Goal: Task Accomplishment & Management: Use online tool/utility

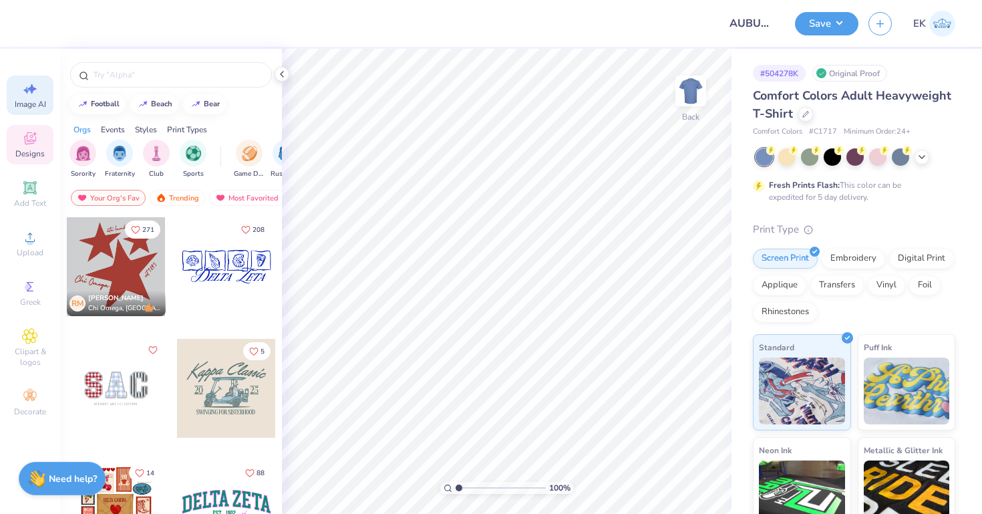
click at [34, 89] on icon at bounding box center [31, 89] width 9 height 10
select select "4"
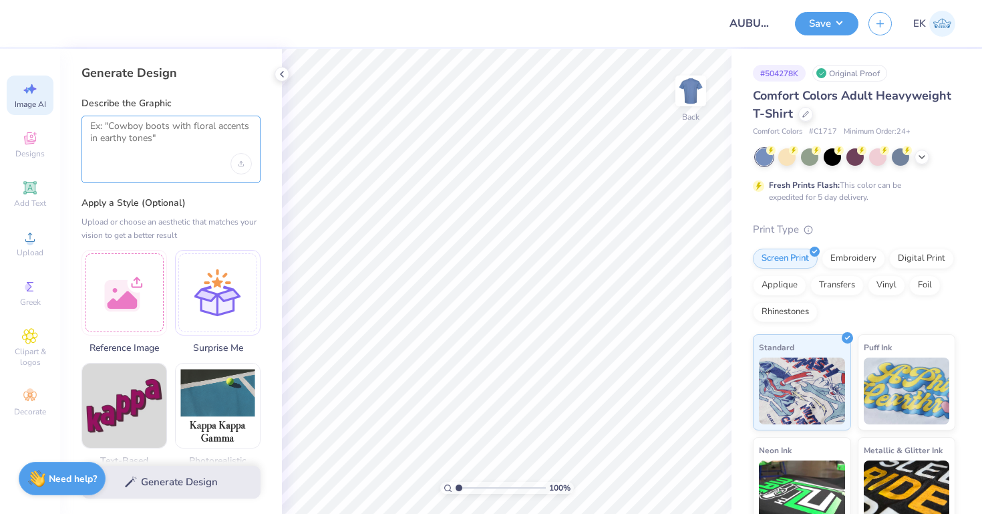
click at [173, 138] on textarea at bounding box center [171, 136] width 162 height 33
click at [123, 287] on div at bounding box center [125, 291] width 86 height 86
click at [107, 283] on div at bounding box center [125, 291] width 86 height 86
click at [113, 287] on div at bounding box center [125, 291] width 86 height 86
click at [202, 134] on textarea at bounding box center [171, 136] width 162 height 33
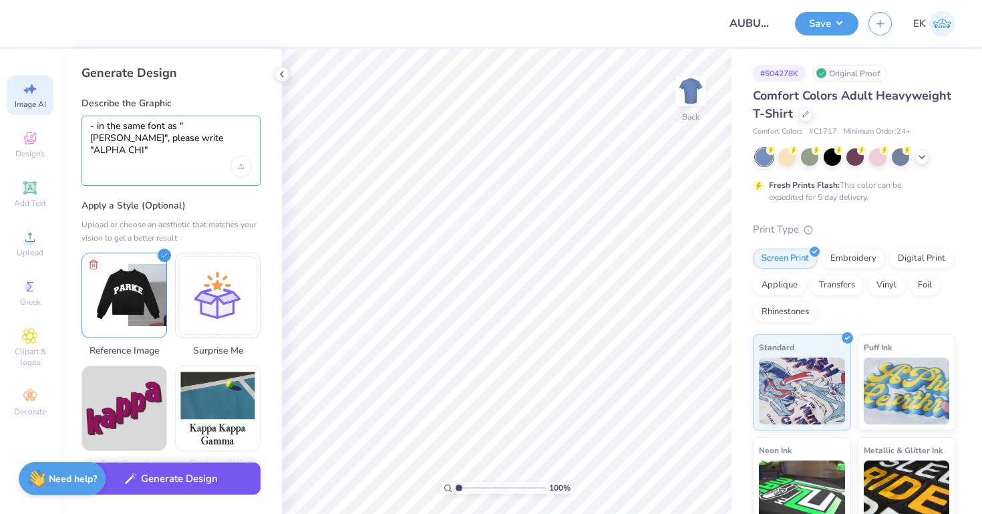
type textarea "- in the same font as "[PERSON_NAME]", please write "ALPHA CHI""
click at [189, 489] on button "Generate Design" at bounding box center [171, 478] width 179 height 33
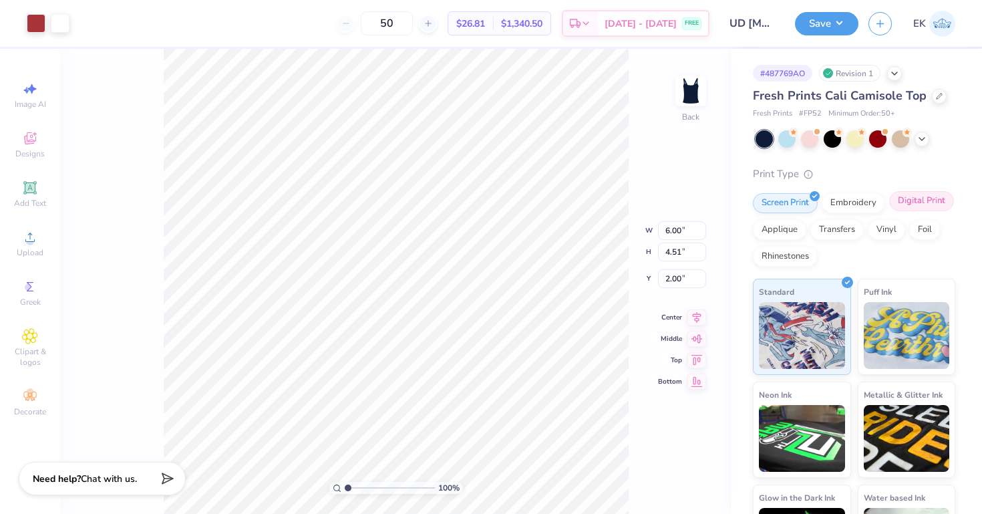
click at [919, 202] on div "Digital Print" at bounding box center [921, 201] width 65 height 20
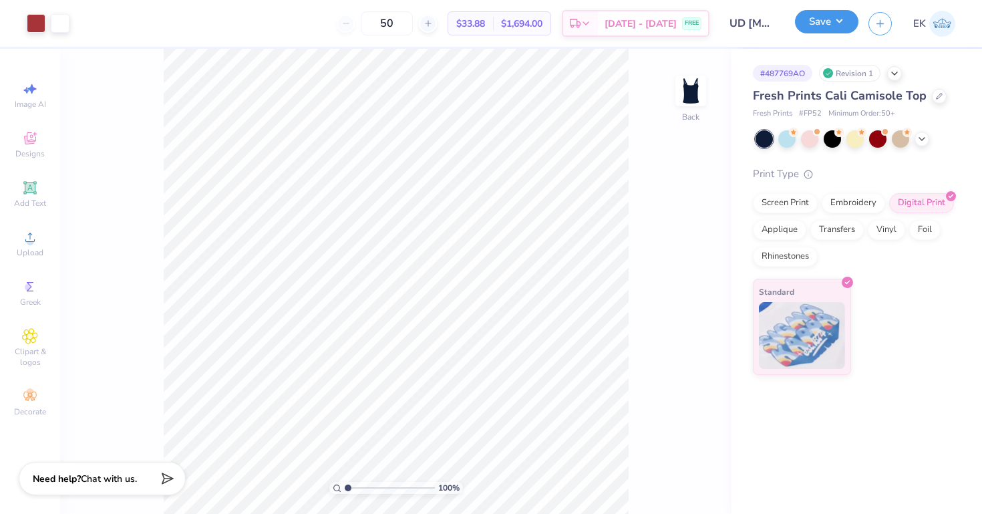
click at [811, 28] on button "Save" at bounding box center [826, 21] width 63 height 23
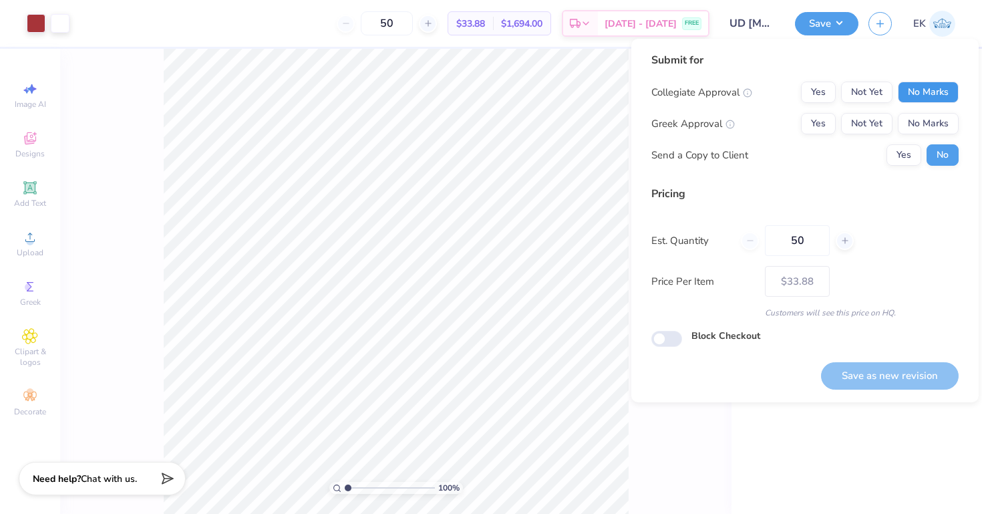
click at [931, 95] on button "No Marks" at bounding box center [928, 92] width 61 height 21
click at [820, 126] on button "Yes" at bounding box center [818, 123] width 35 height 21
click at [872, 371] on button "Save as new revision" at bounding box center [890, 375] width 138 height 27
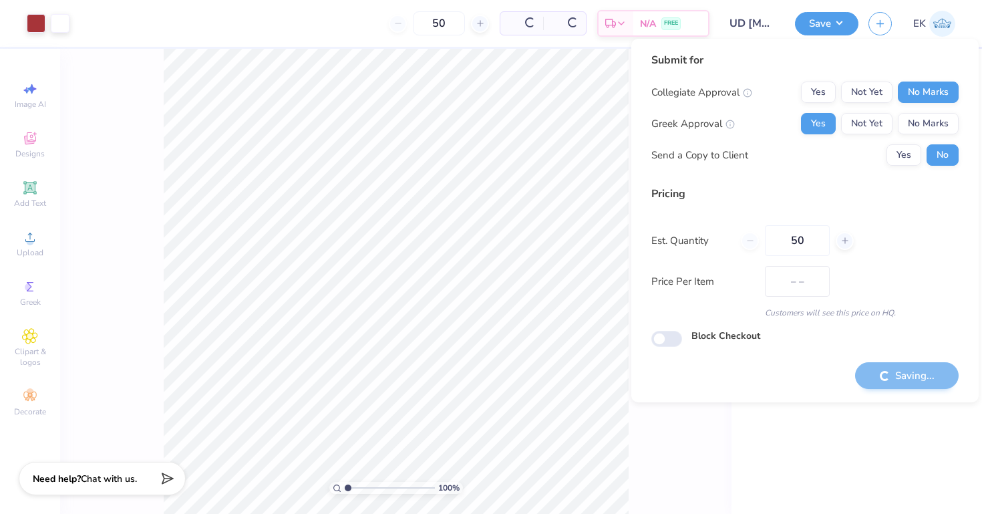
type input "$33.88"
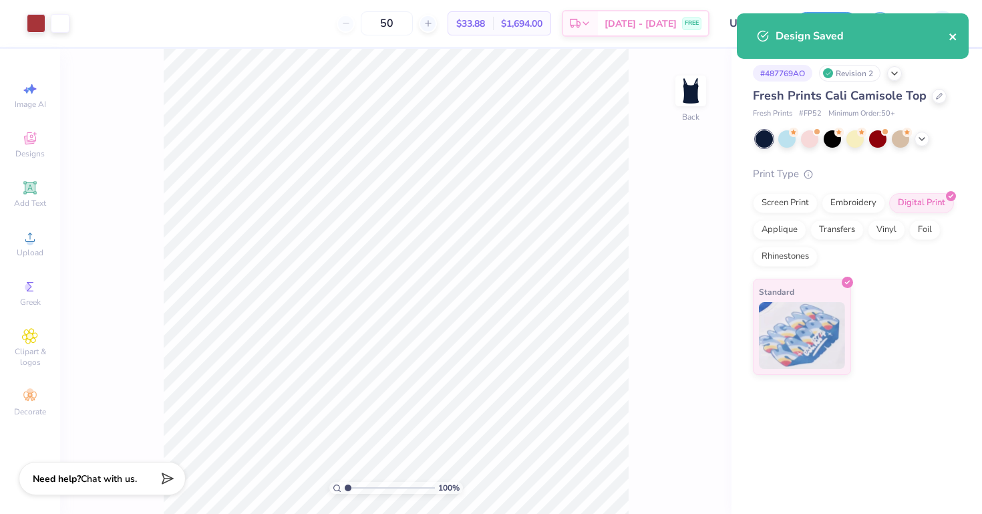
click at [953, 35] on icon "close" at bounding box center [953, 36] width 9 height 11
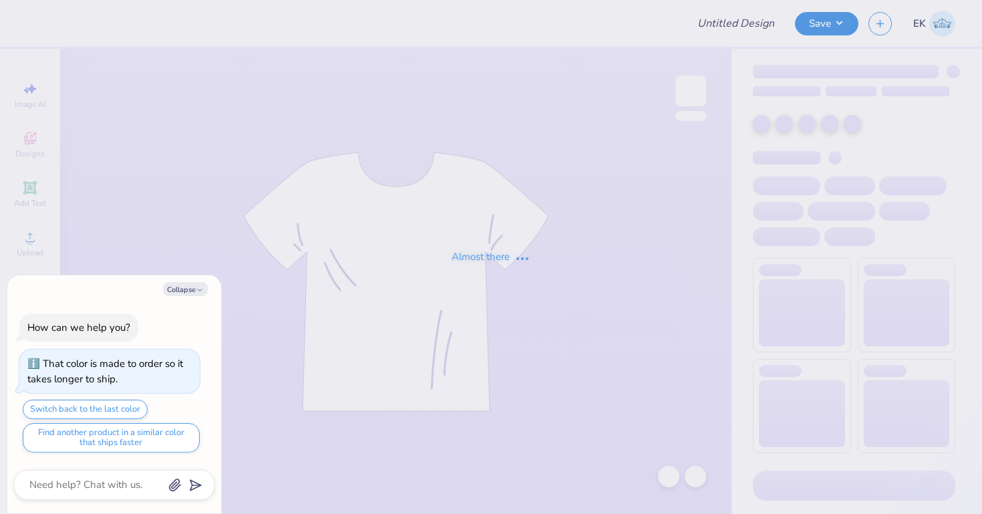
type textarea "x"
type input "UD OHDC Fall PR Merch 2025"
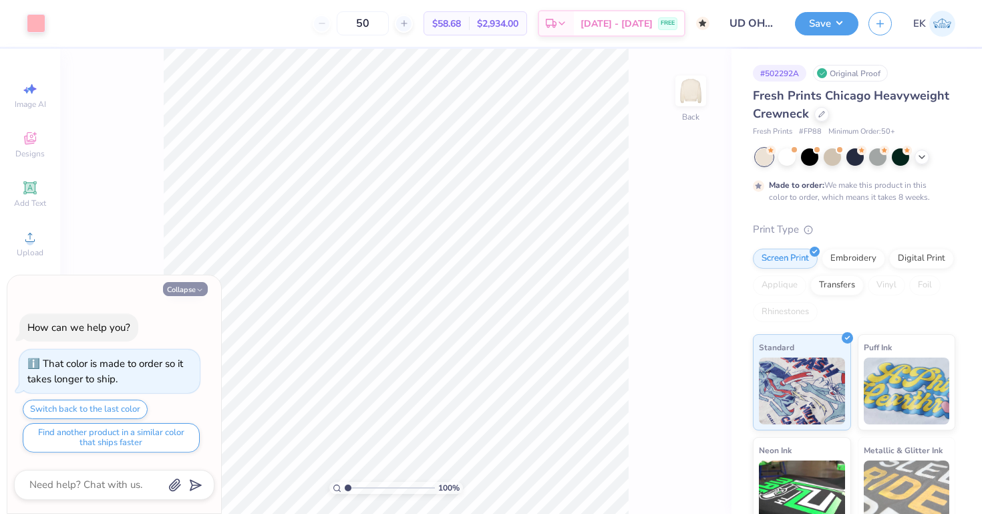
click at [183, 293] on button "Collapse" at bounding box center [185, 289] width 45 height 14
type textarea "x"
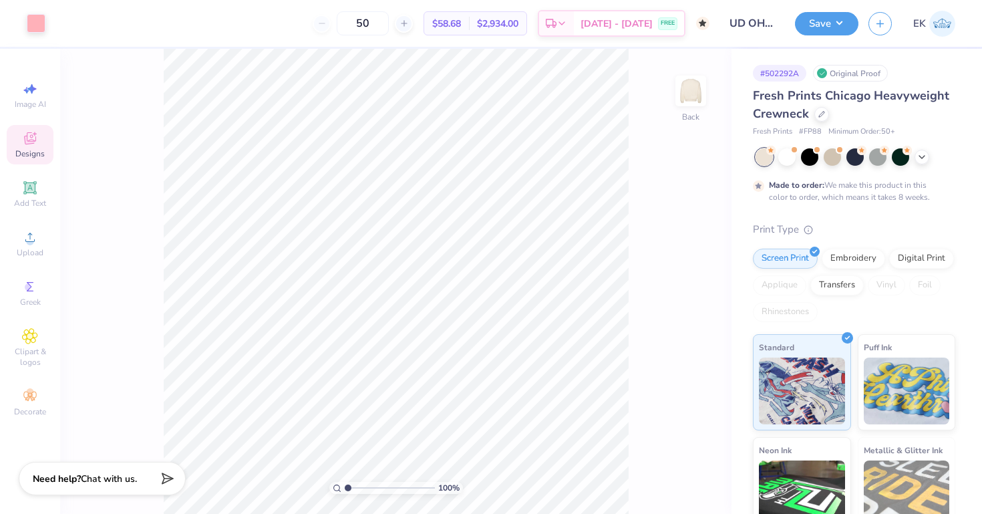
click at [37, 132] on icon at bounding box center [30, 138] width 16 height 16
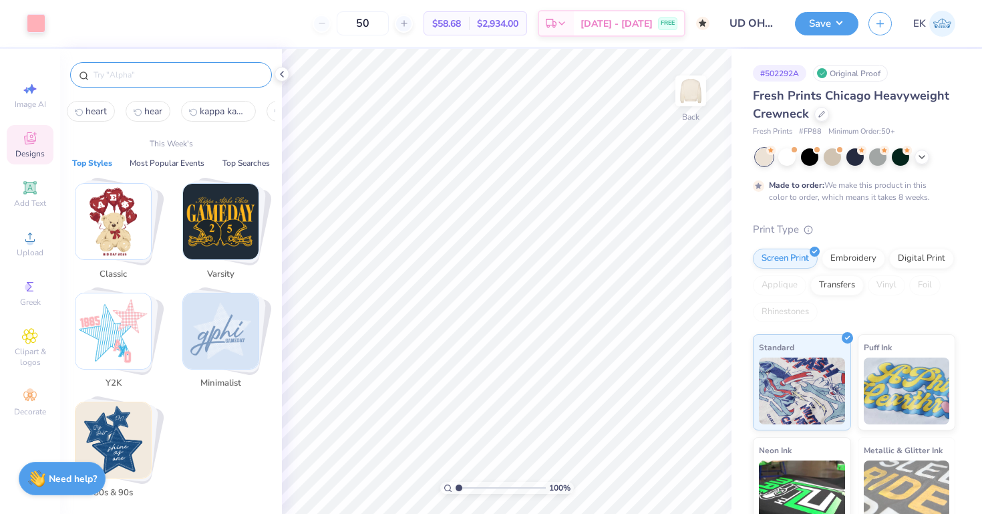
click at [184, 77] on input "text" at bounding box center [177, 74] width 171 height 13
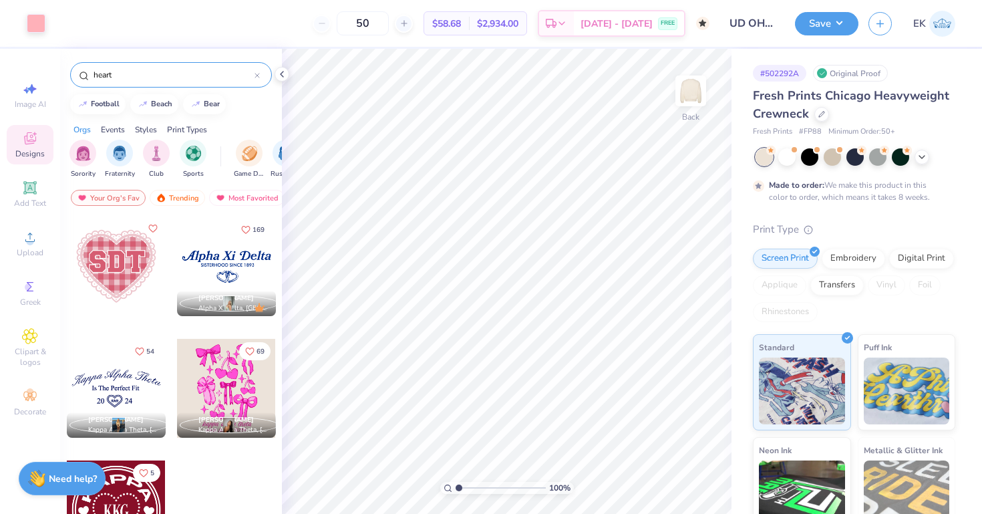
scroll to position [17, 0]
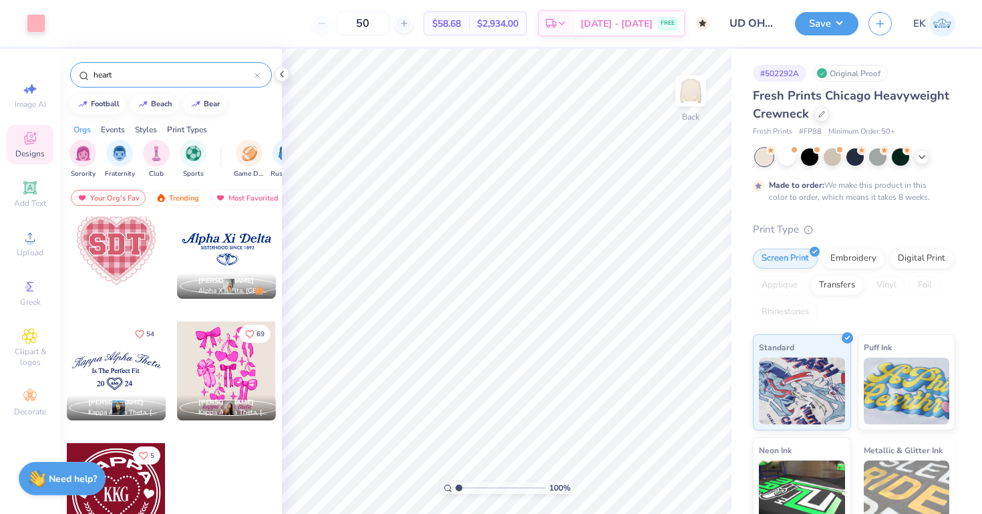
type input "heart"
click at [145, 82] on div "heart" at bounding box center [171, 74] width 202 height 25
click at [228, 201] on div "Most Favorited" at bounding box center [246, 198] width 75 height 16
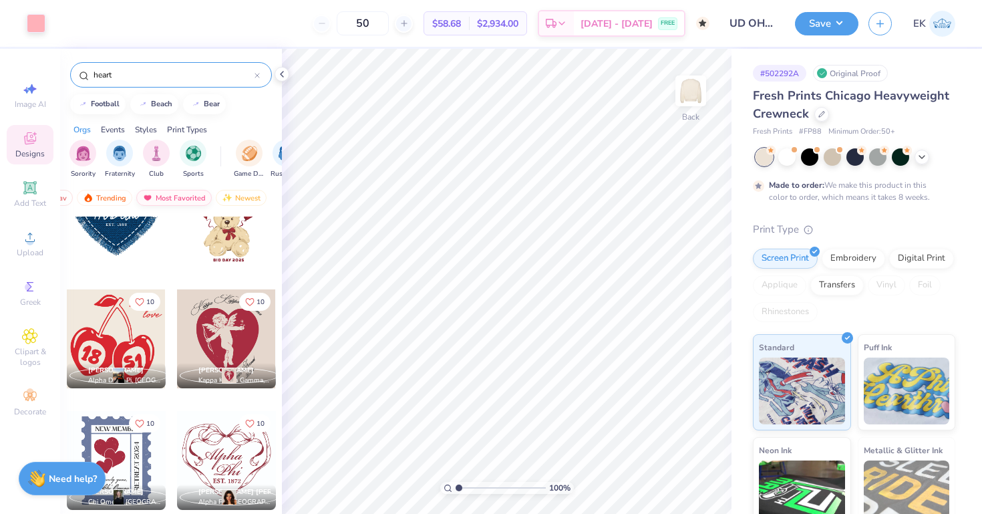
scroll to position [0, 77]
click at [88, 198] on div "Trending" at bounding box center [99, 198] width 55 height 16
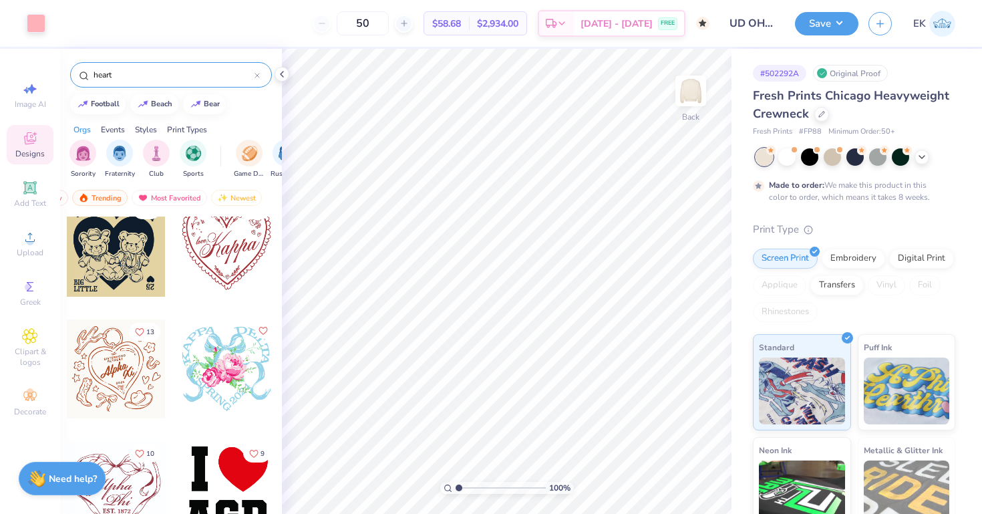
scroll to position [743, 0]
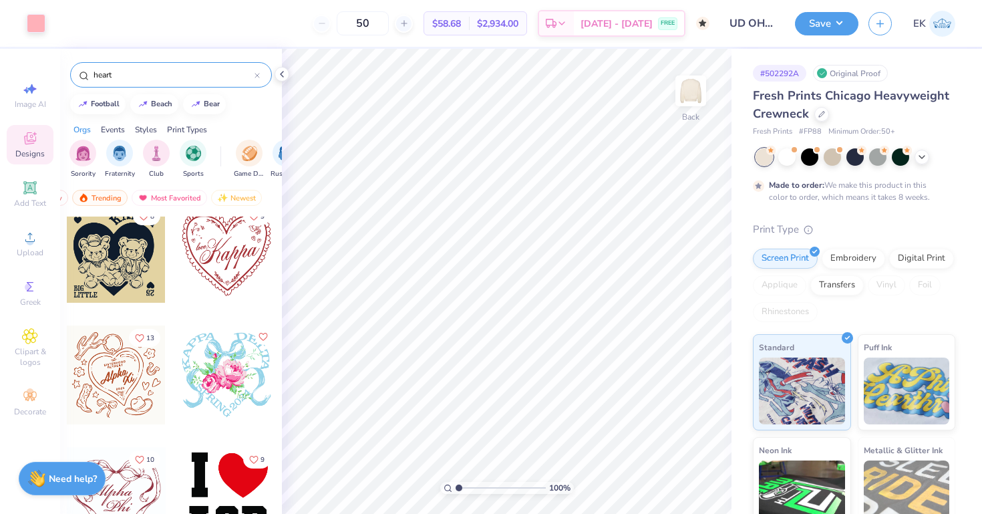
click at [233, 259] on div at bounding box center [226, 253] width 99 height 99
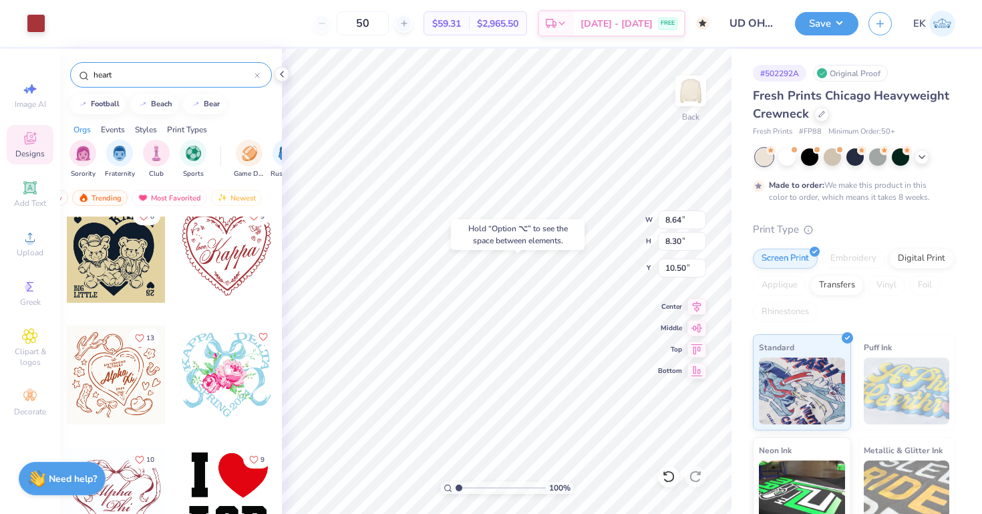
type input "10.50"
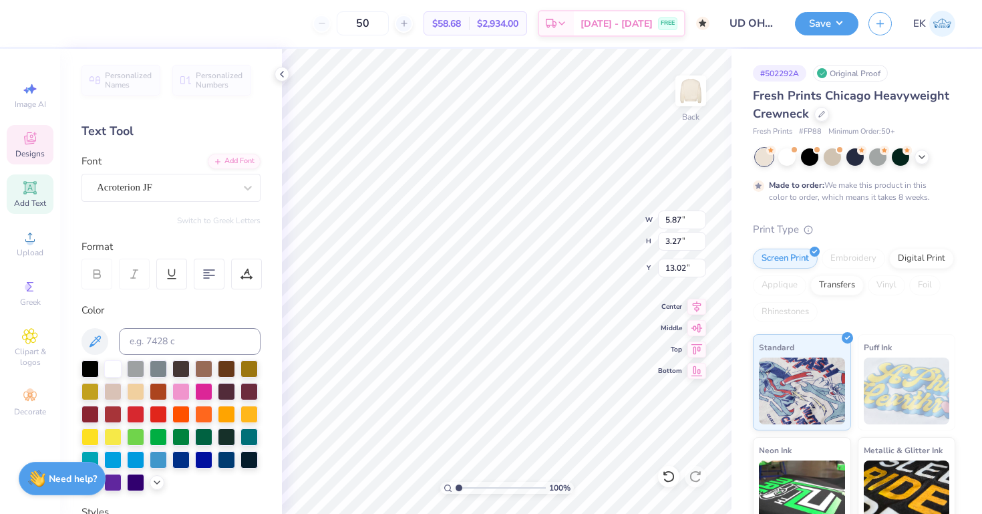
scroll to position [0, 1]
type textarea "OPHDC"
type input "5.20"
type input "1.94"
type input "13.98"
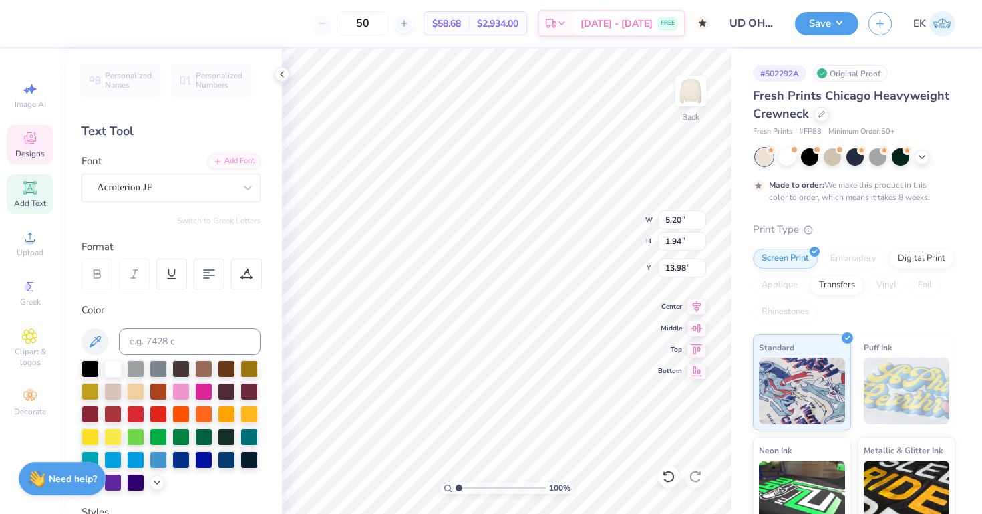
scroll to position [0, 0]
type textarea "D"
type textarea "OHDC"
type textarea "ohdc"
type input "14.37"
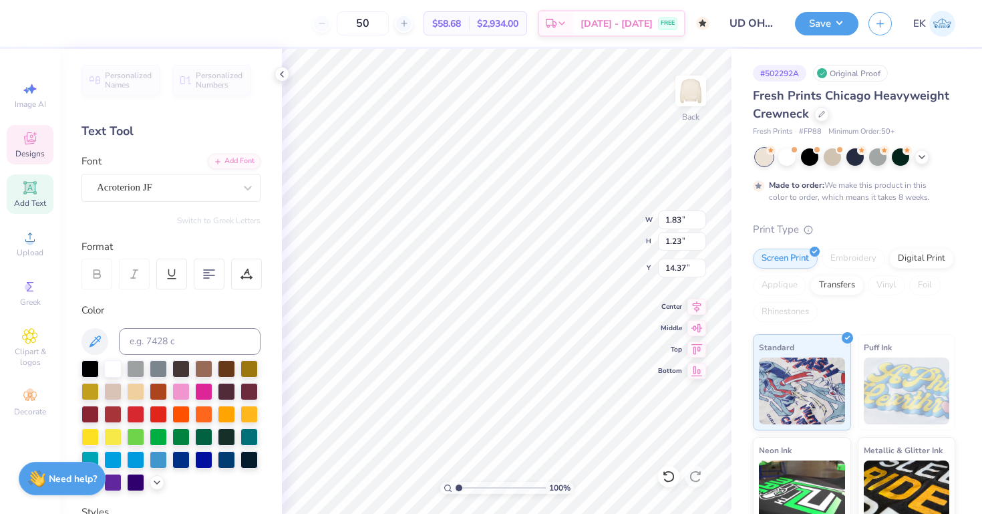
type input "4.48"
type input "3.01"
type input "13.01"
type input "3.94"
type input "2.65"
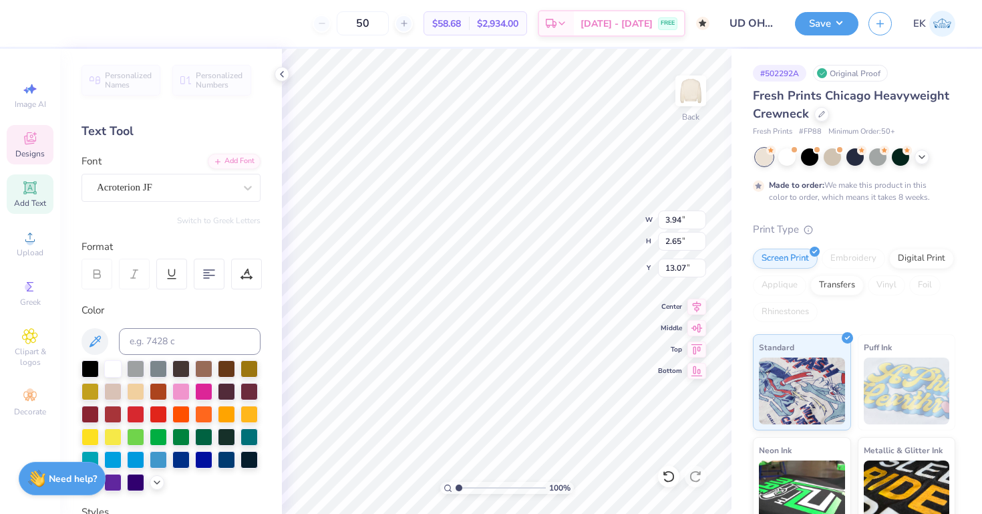
type input "13.22"
type input "13.55"
type input "0.39"
type input "0.47"
type input "13.13"
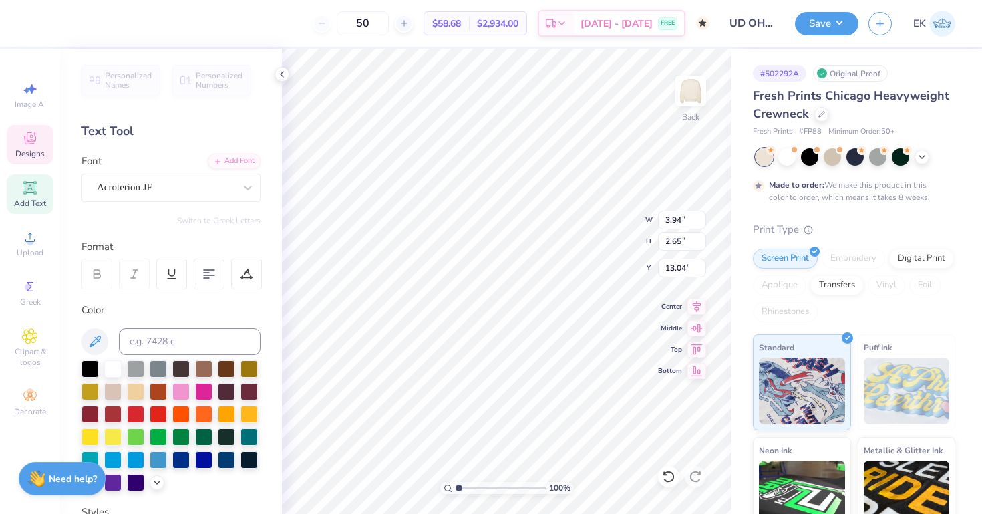
type input "4.31"
type input "2.90"
type input "12.92"
type input "1.59"
type input "1.12"
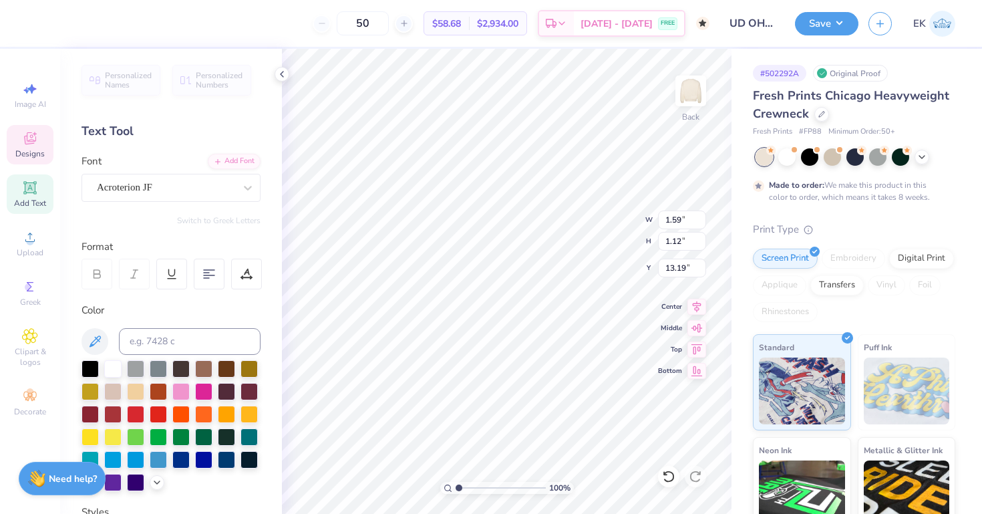
type input "13.25"
type input "4.23"
type input "3.11"
type input "13.04"
type input "1.70"
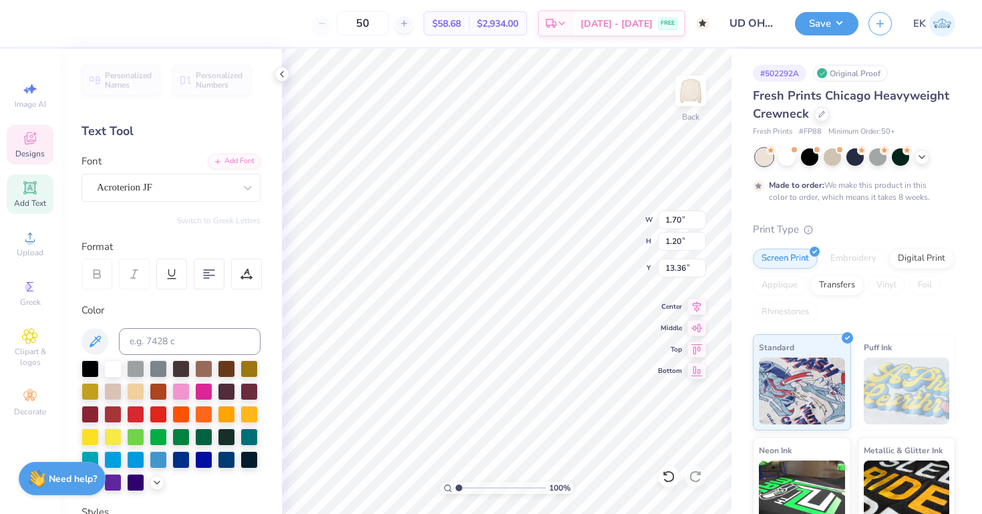
type input "1.20"
type input "13.36"
click at [603, 208] on div "100 % Back W 1.70 1.70 " H 1.20 1.20 " Y 13.36 13.36 " Center Middle Top Bottom" at bounding box center [507, 281] width 450 height 465
type input "0.37"
type input "0.39"
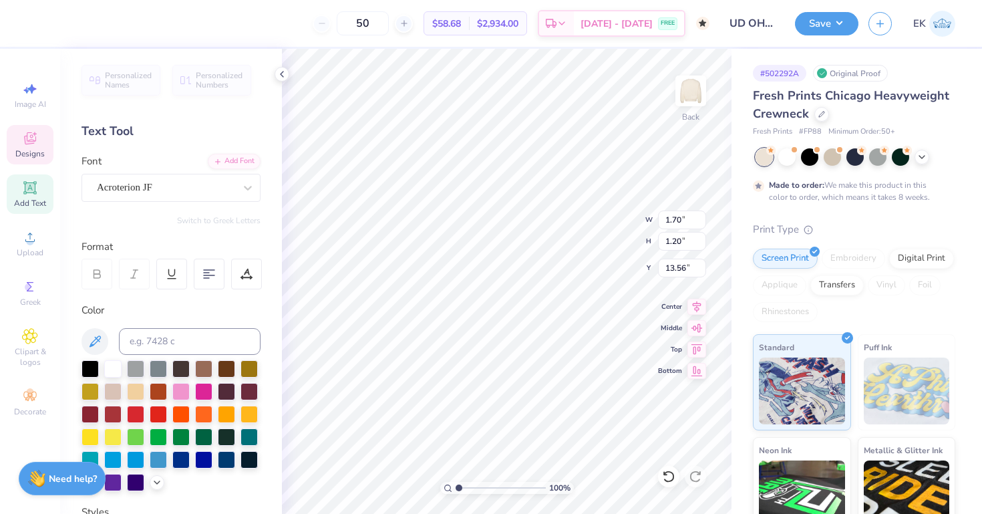
type input "13.21"
click at [679, 223] on input "0.37" at bounding box center [682, 219] width 48 height 19
type input "0.45"
type input "0.47"
type input "13.37"
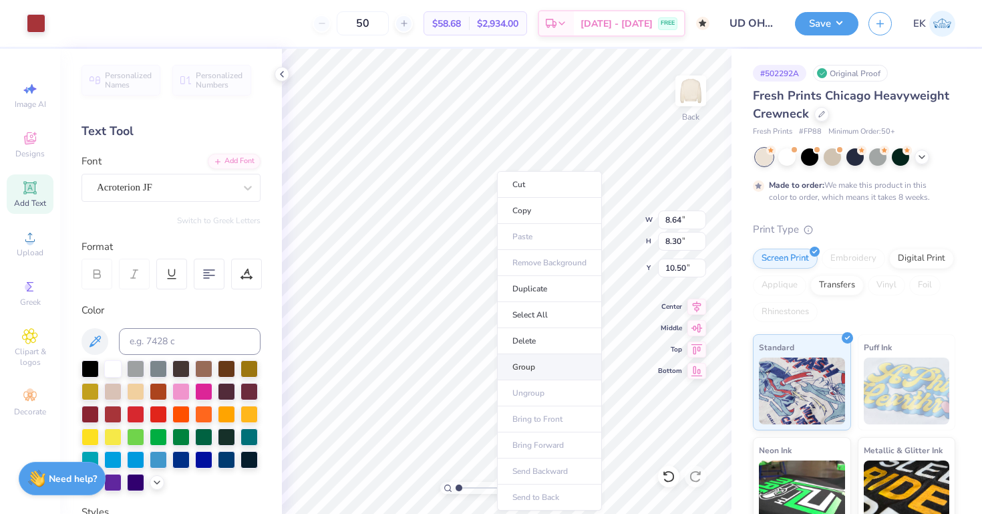
click at [541, 367] on li "Group" at bounding box center [549, 367] width 105 height 26
type input "3.44"
click at [676, 219] on input "8.64" at bounding box center [682, 219] width 48 height 19
type input "3.50"
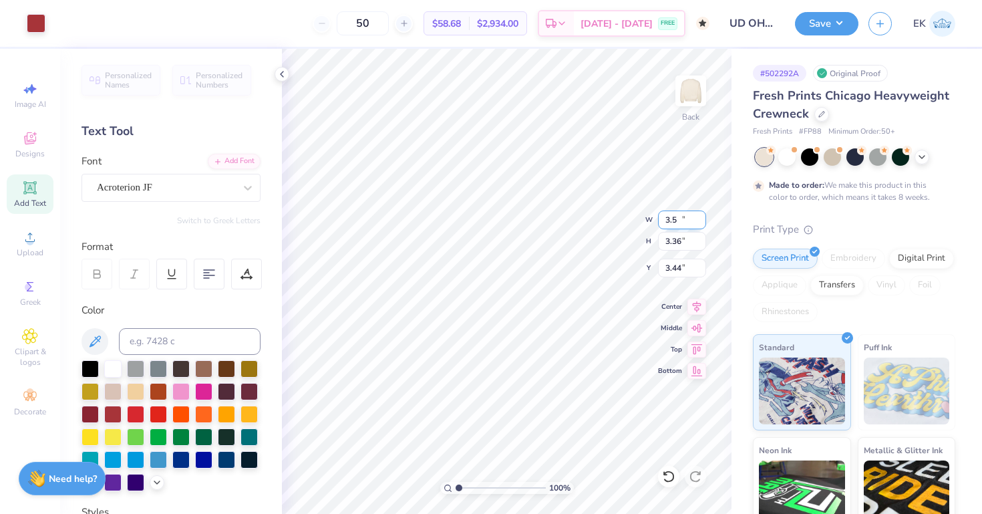
type input "3.36"
type input "3.00"
click at [675, 119] on div "Back" at bounding box center [690, 98] width 31 height 47
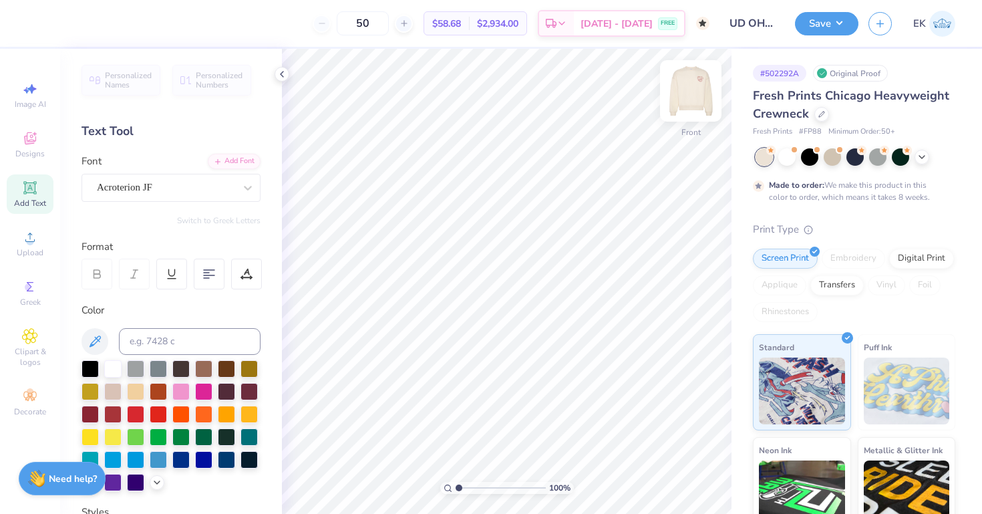
click at [707, 84] on img at bounding box center [690, 90] width 53 height 53
click at [679, 88] on img at bounding box center [690, 90] width 53 height 53
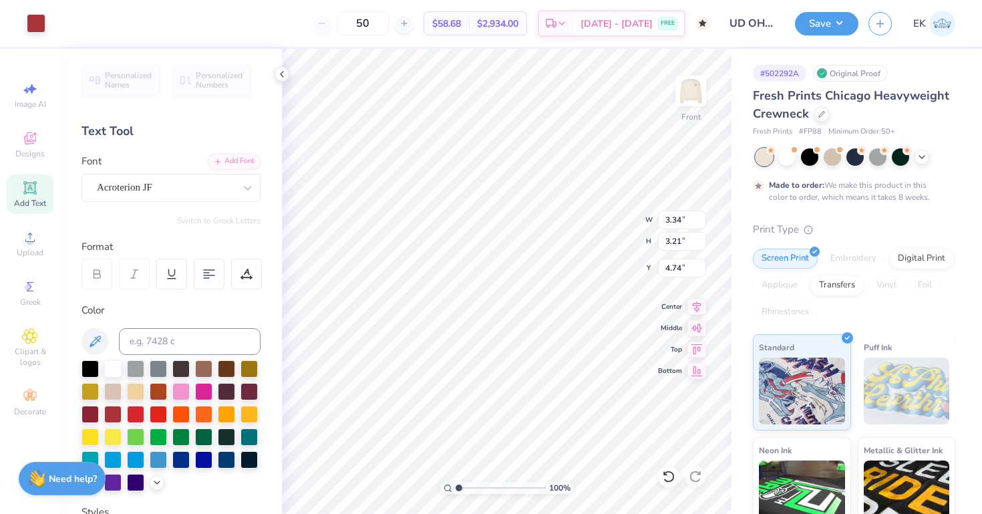
type input "3.34"
type input "3.21"
type input "5.17"
click at [683, 221] on input "3.34" at bounding box center [682, 219] width 48 height 19
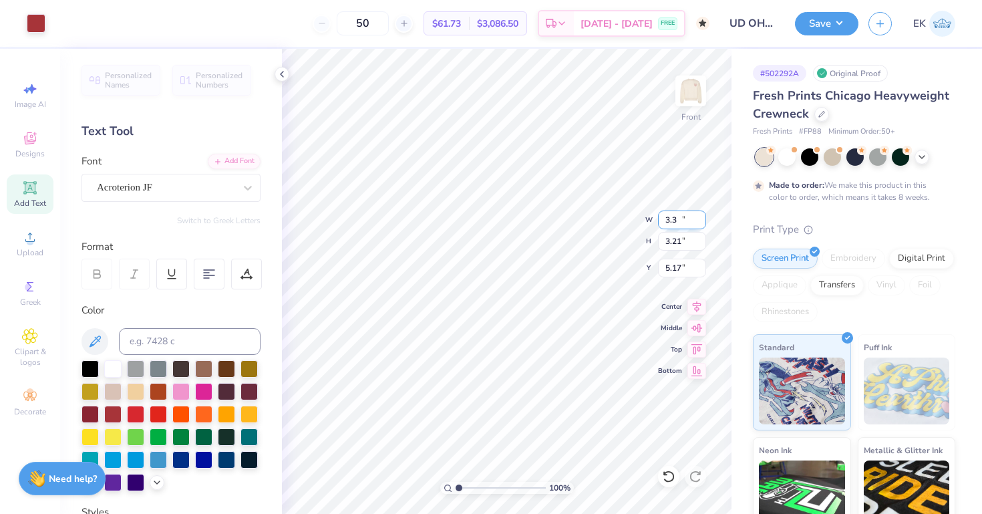
type input "3"
type input "12.50"
type input "12.00"
type input "3.00"
click at [700, 305] on icon at bounding box center [696, 305] width 19 height 16
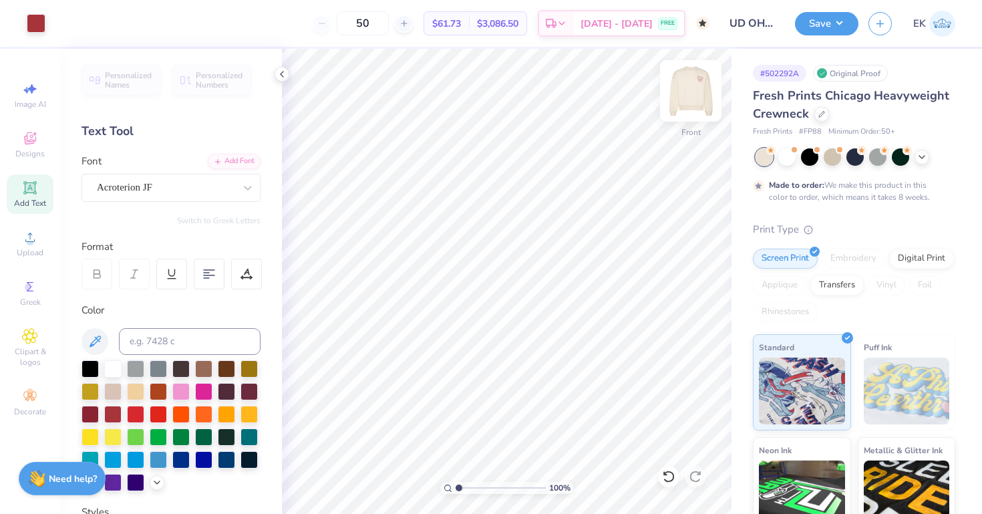
click at [691, 86] on img at bounding box center [690, 90] width 53 height 53
click at [818, 25] on button "Save" at bounding box center [826, 21] width 63 height 23
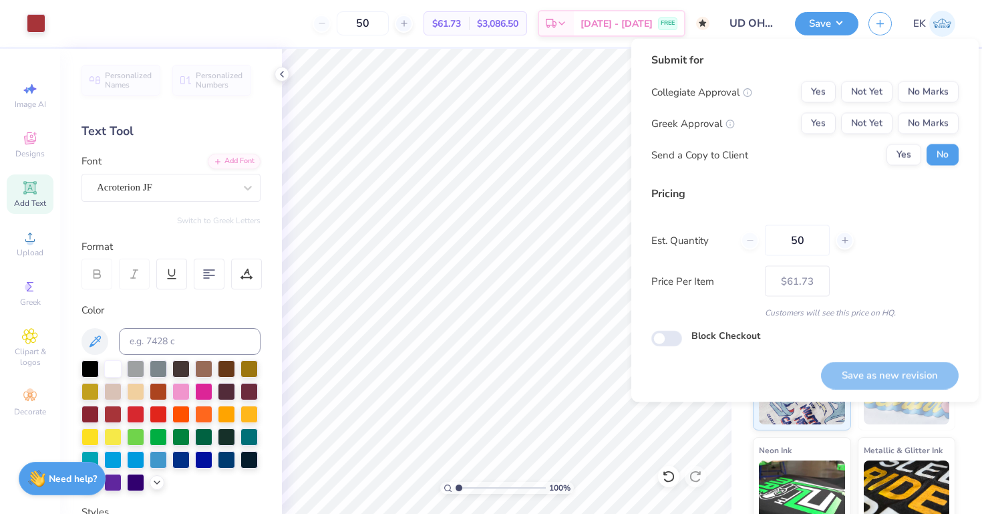
click at [934, 109] on div "Collegiate Approval Yes Not Yet No Marks Greek Approval Yes Not Yet No Marks Se…" at bounding box center [804, 124] width 307 height 84
click at [931, 99] on button "No Marks" at bounding box center [928, 92] width 61 height 21
click at [931, 122] on button "No Marks" at bounding box center [928, 123] width 61 height 21
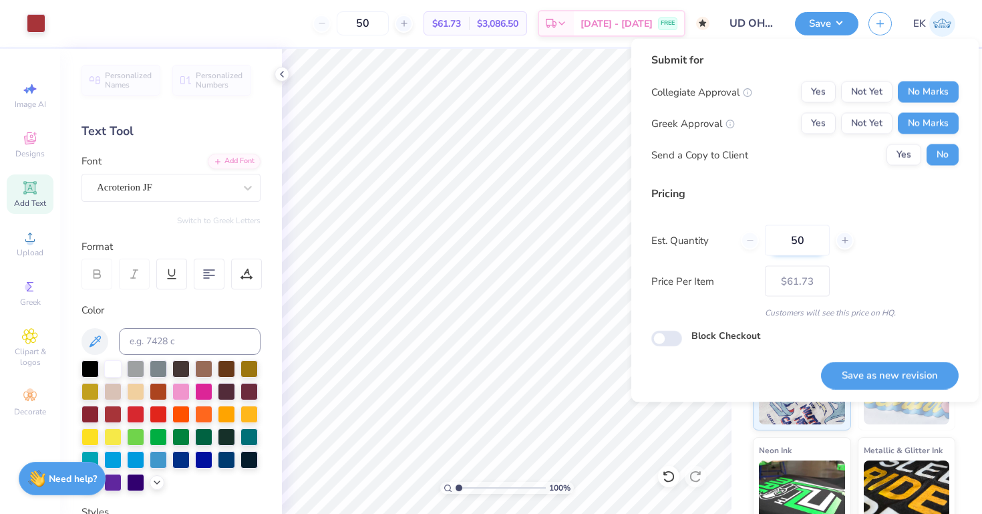
click at [795, 235] on input "50" at bounding box center [797, 240] width 65 height 31
type input "15"
type input "50"
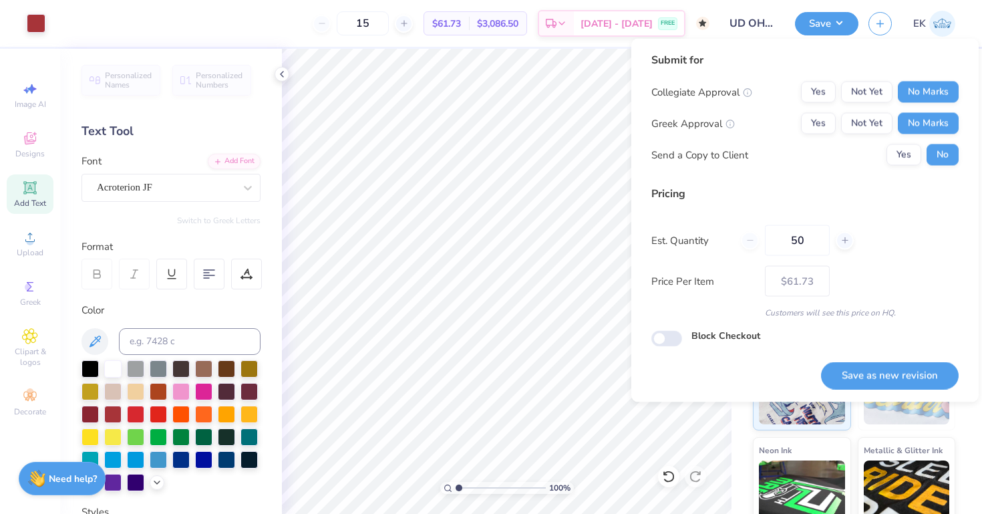
click at [867, 292] on div "Pricing Est. Quantity 50 Price Per Item $61.73 Customers will see this price on…" at bounding box center [804, 252] width 307 height 133
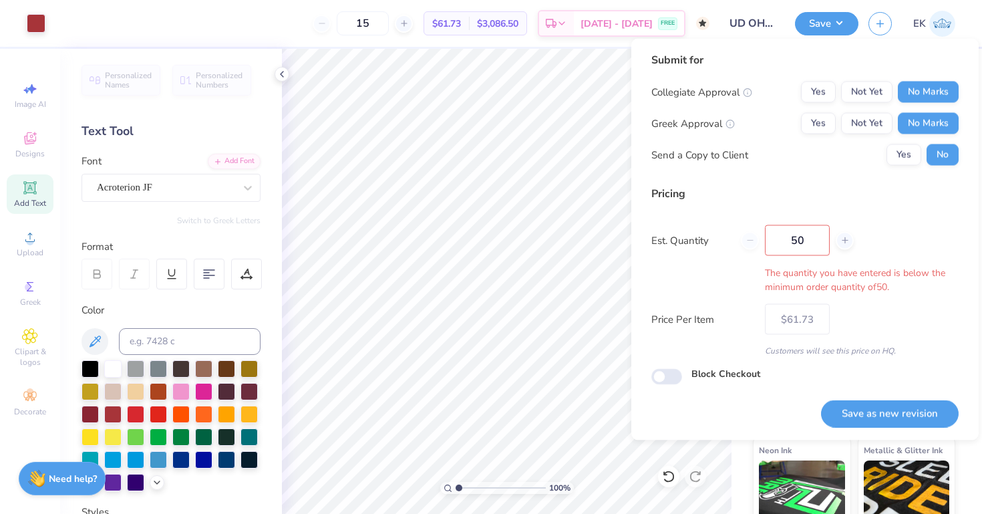
type input "50"
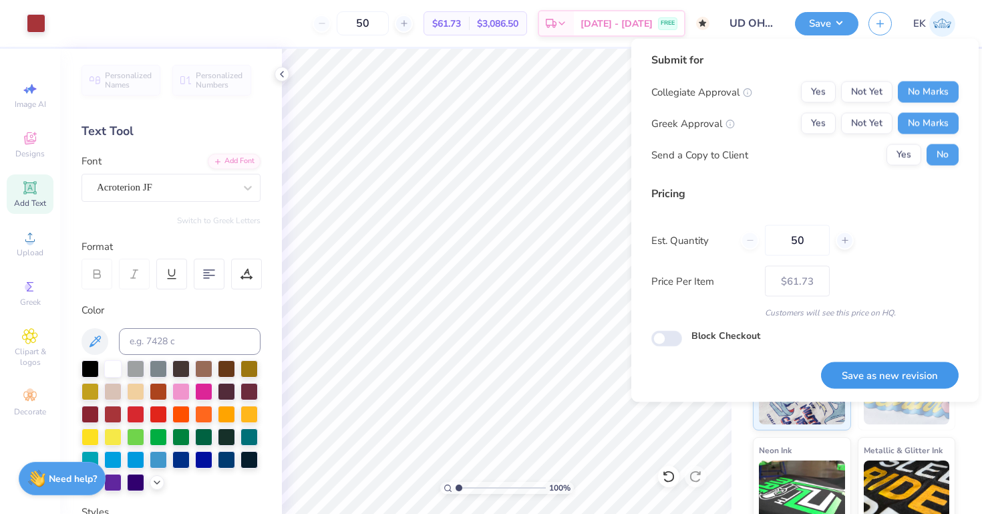
click at [870, 369] on button "Save as new revision" at bounding box center [890, 374] width 138 height 27
type input "$61.73"
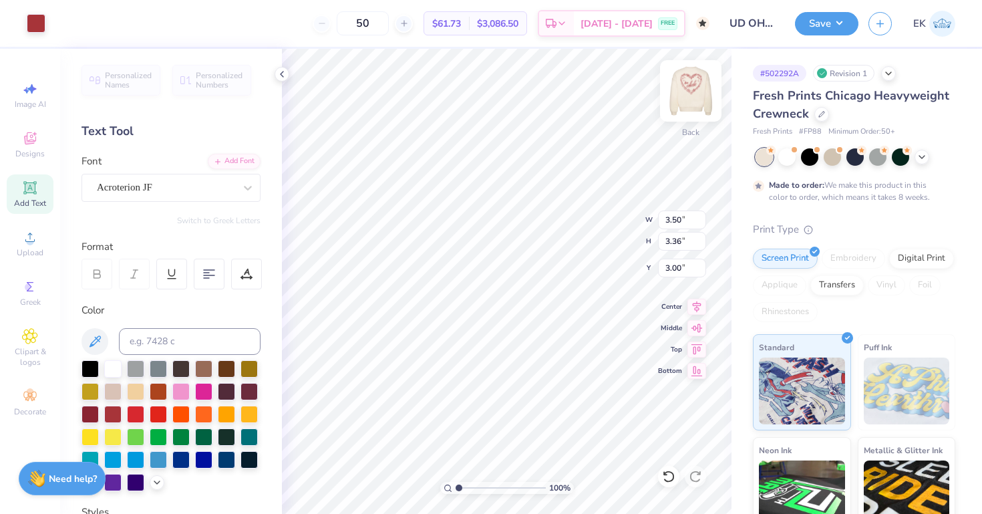
type input "11.36"
type input "10.91"
type textarea "OHDC"
type input "5.65"
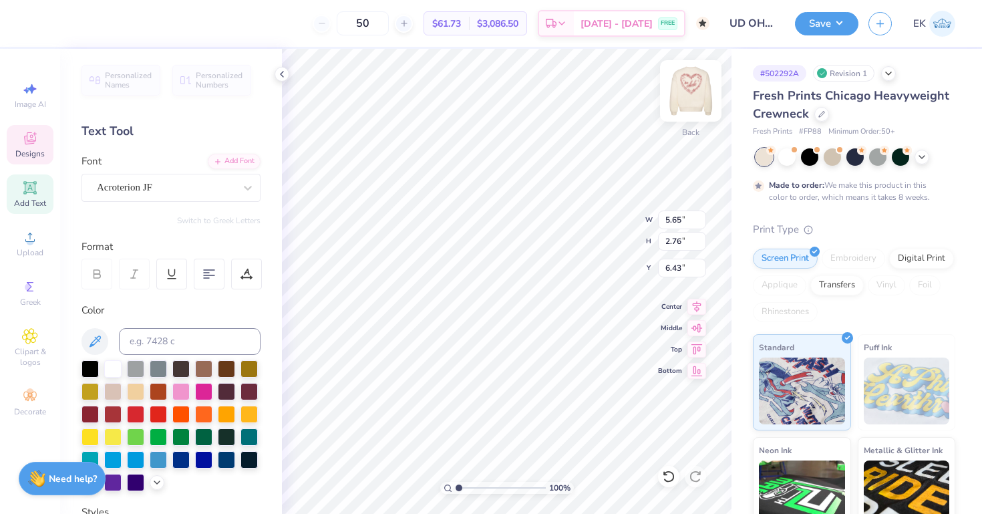
type input "2.76"
type input "6.43"
type input "2.23"
type input "1.57"
type input "7.02"
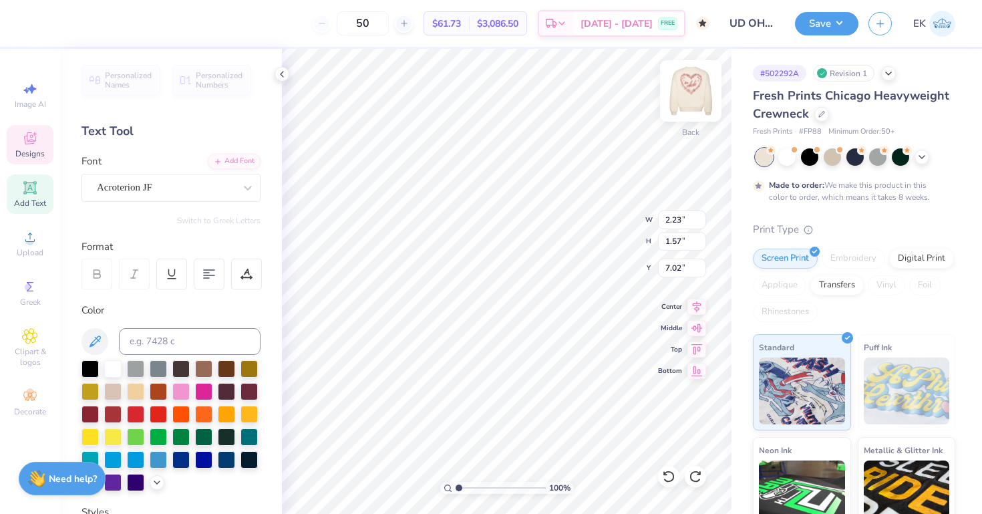
type input "5.65"
type input "2.76"
type input "7.74"
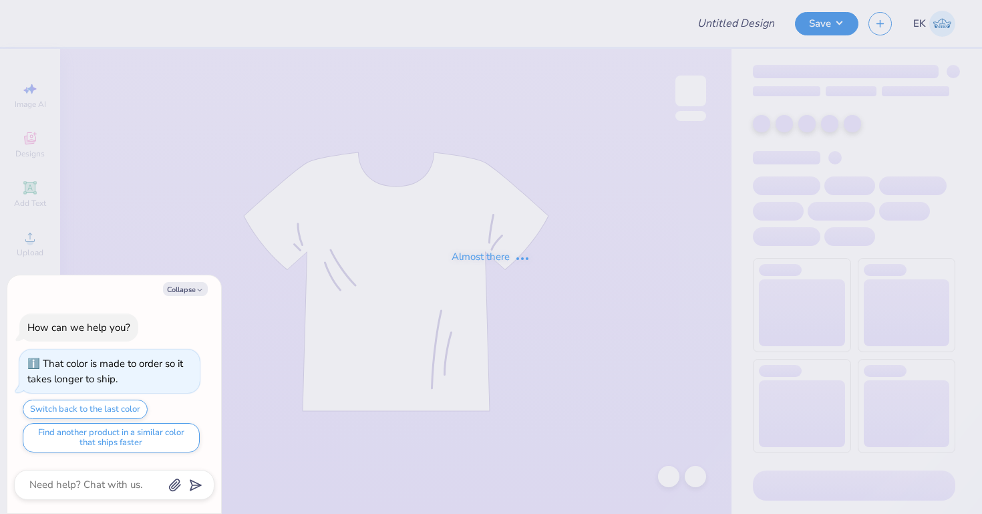
type textarea "x"
type input "UD OHDC Fall PR Merch 2025"
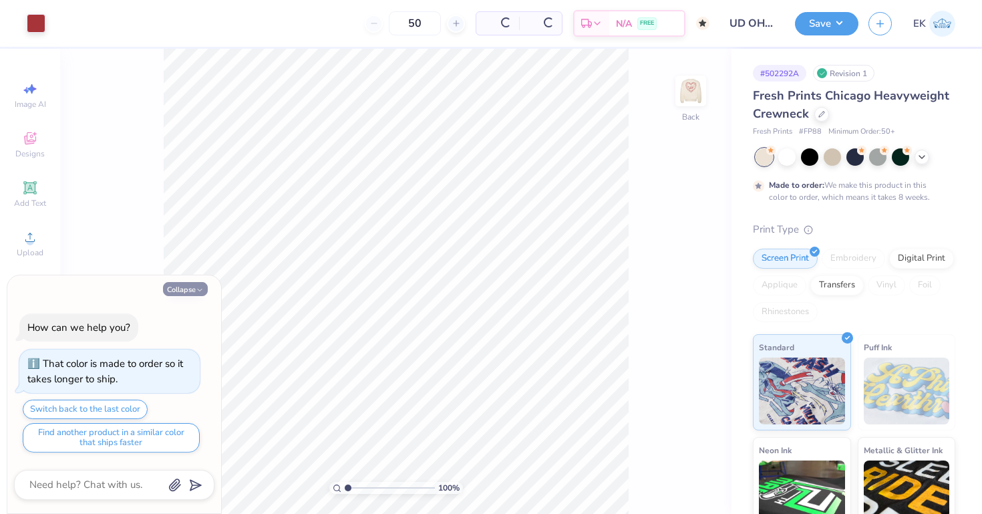
click at [177, 283] on button "Collapse" at bounding box center [185, 289] width 45 height 14
type textarea "x"
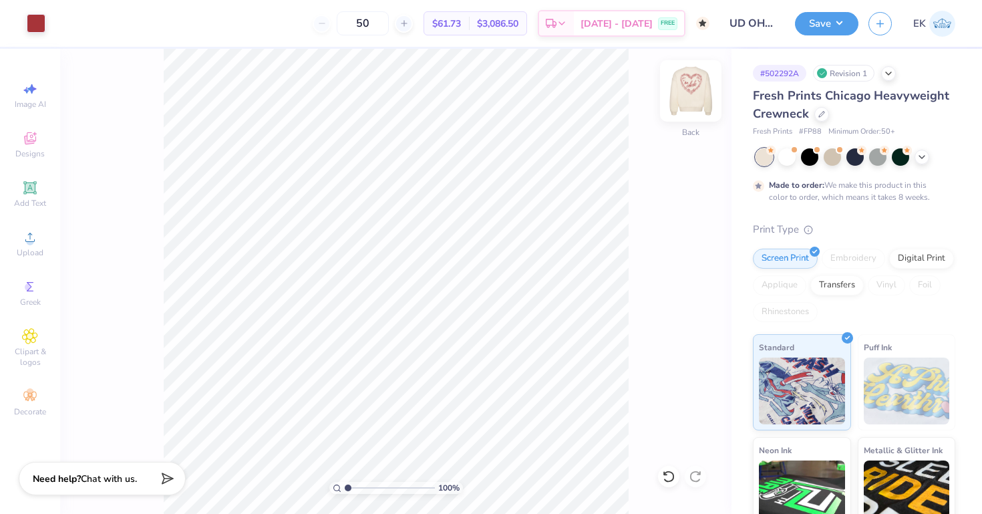
click at [689, 90] on img at bounding box center [690, 90] width 53 height 53
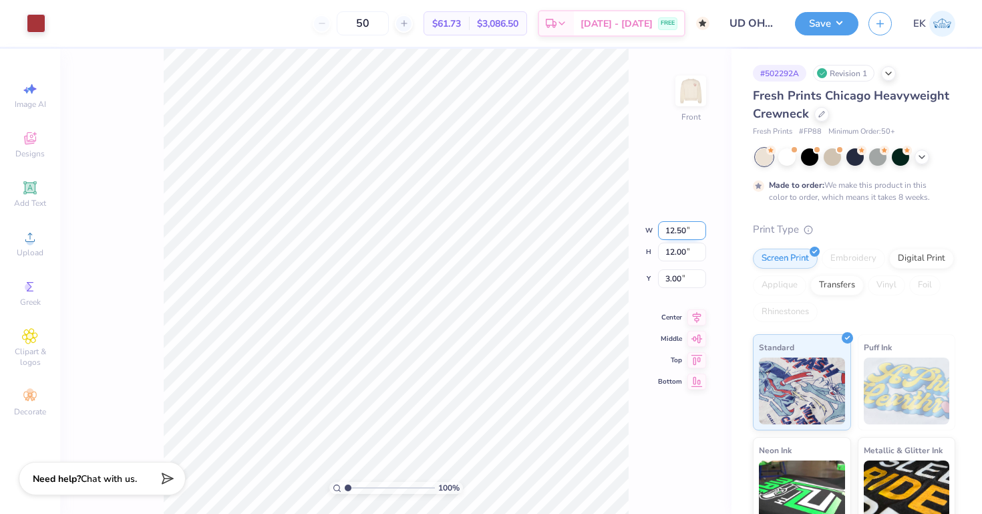
click at [678, 235] on input "12.50" at bounding box center [682, 230] width 48 height 19
type input "11.00"
type input "10.56"
type input "3.72"
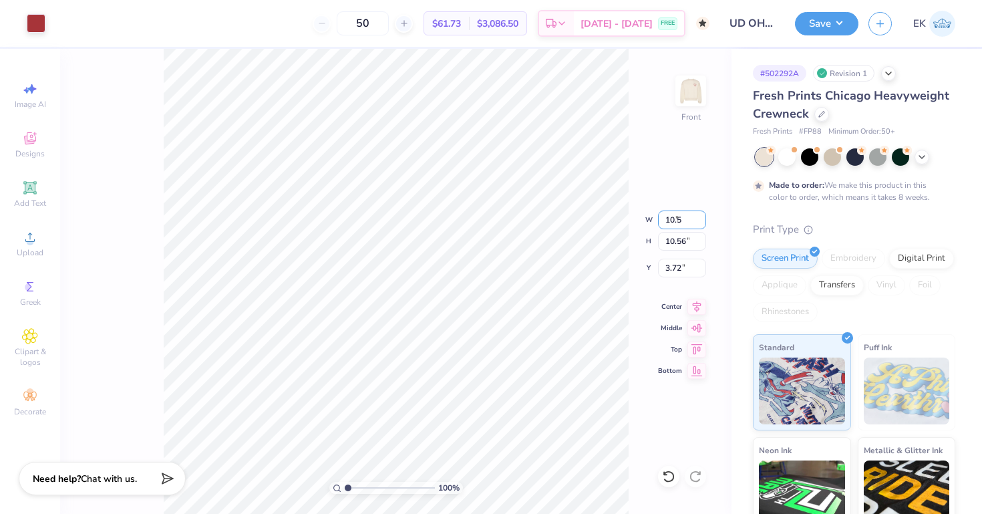
type input "10.50"
type input "10.08"
type input "3.96"
click at [702, 304] on icon at bounding box center [696, 305] width 19 height 16
click at [676, 269] on input "3.96" at bounding box center [682, 268] width 48 height 19
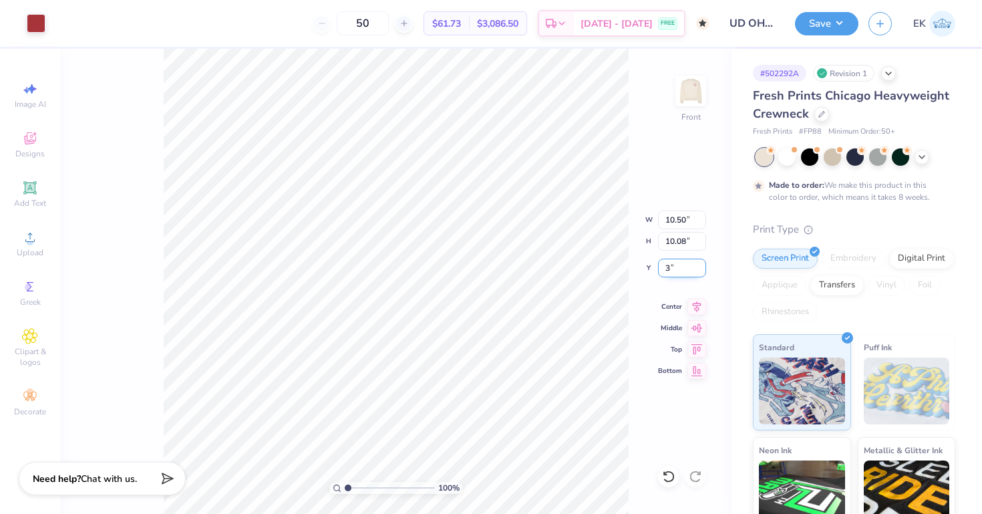
type input "3.00"
click at [671, 224] on input "10.50" at bounding box center [682, 219] width 48 height 19
type input "15.00"
type input "14.40"
type input "0.84"
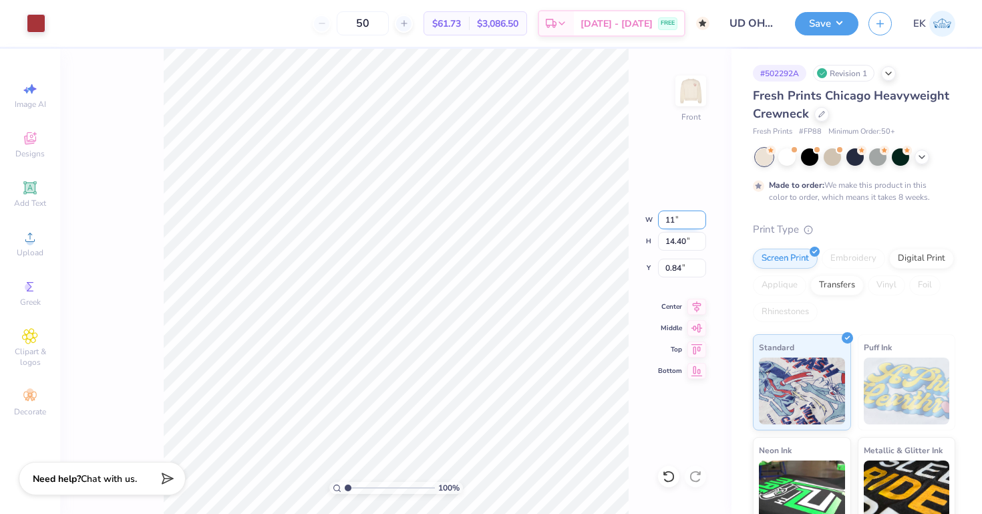
type input "11.00"
type input "10.56"
type input "2.76"
click at [692, 301] on icon at bounding box center [696, 305] width 19 height 16
click at [680, 271] on input "2.76" at bounding box center [682, 268] width 48 height 19
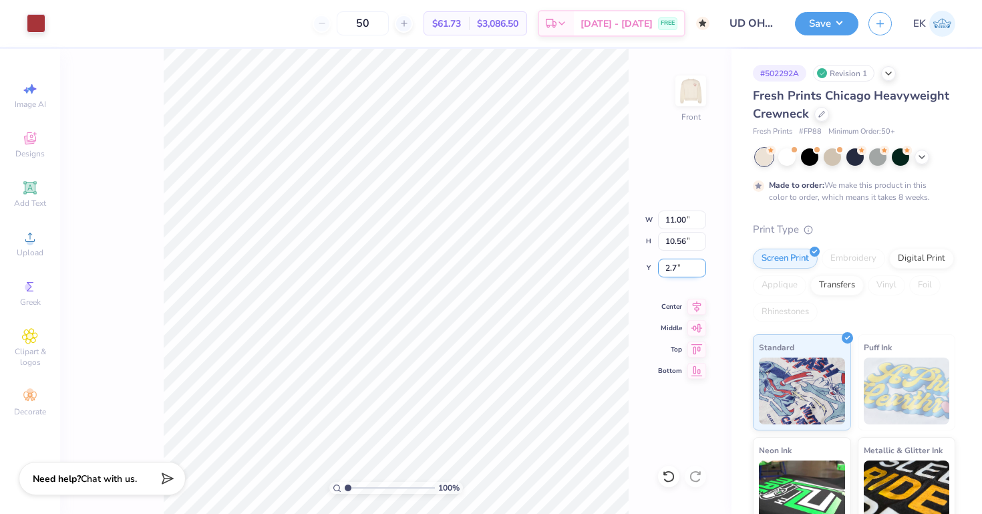
type input "2"
type input "3.00"
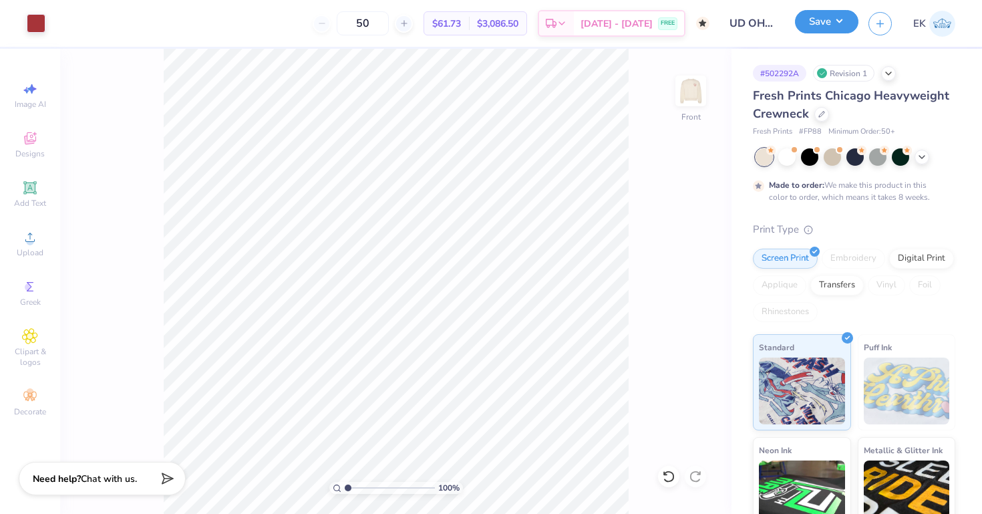
click at [817, 31] on button "Save" at bounding box center [826, 21] width 63 height 23
click at [830, 114] on div "Fresh Prints Chicago Heavyweight Crewneck" at bounding box center [854, 105] width 202 height 36
click at [820, 114] on icon at bounding box center [821, 112] width 5 height 5
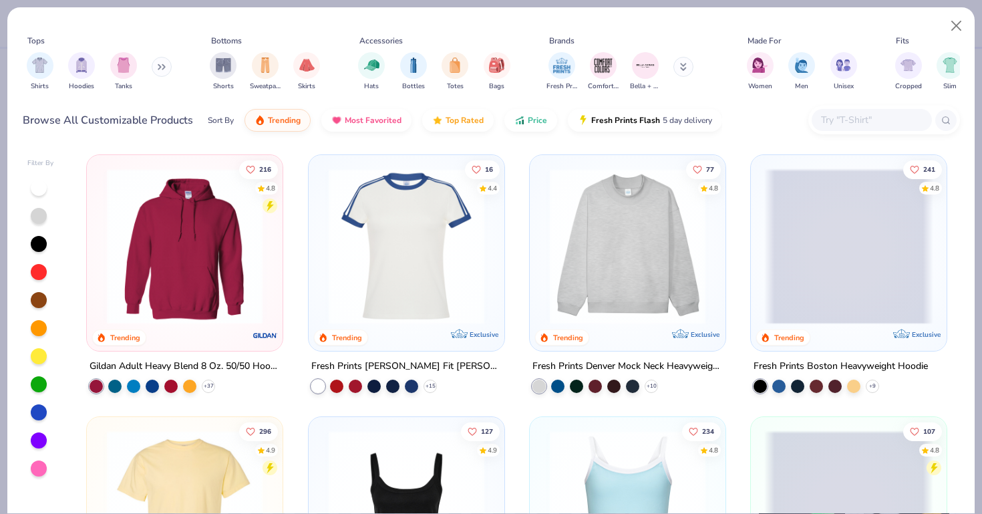
click at [838, 111] on div at bounding box center [872, 120] width 120 height 22
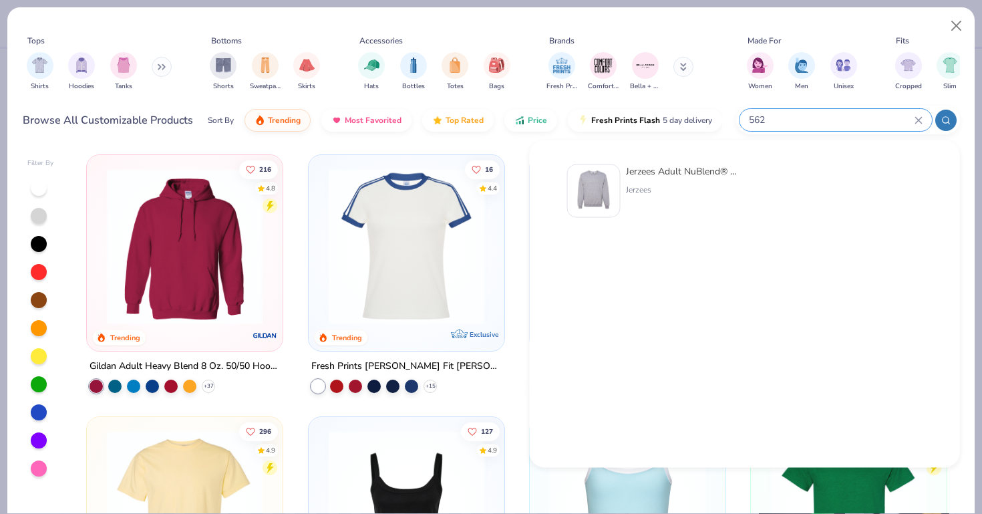
type input "562"
click at [601, 200] on img at bounding box center [593, 190] width 41 height 41
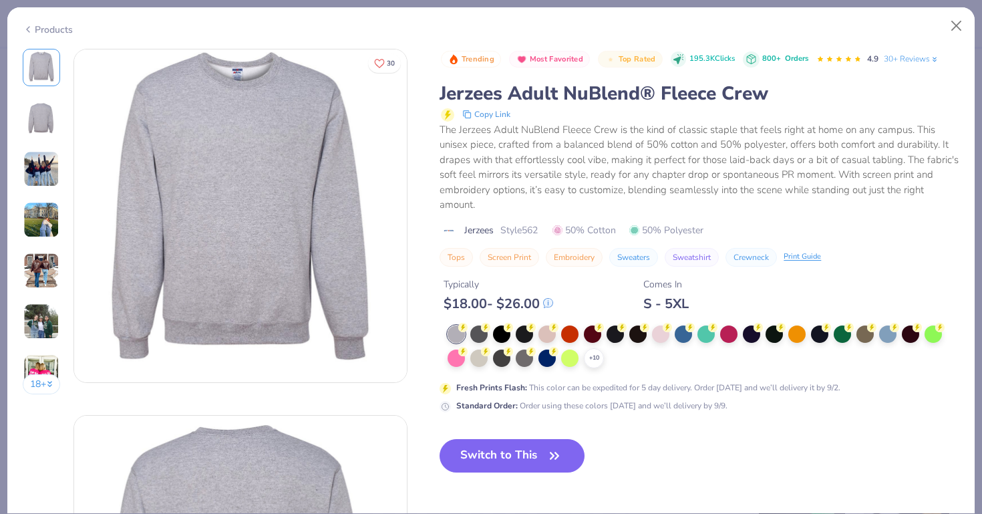
click at [607, 354] on div "+ 10" at bounding box center [704, 346] width 512 height 43
click at [597, 357] on polyline at bounding box center [593, 358] width 5 height 3
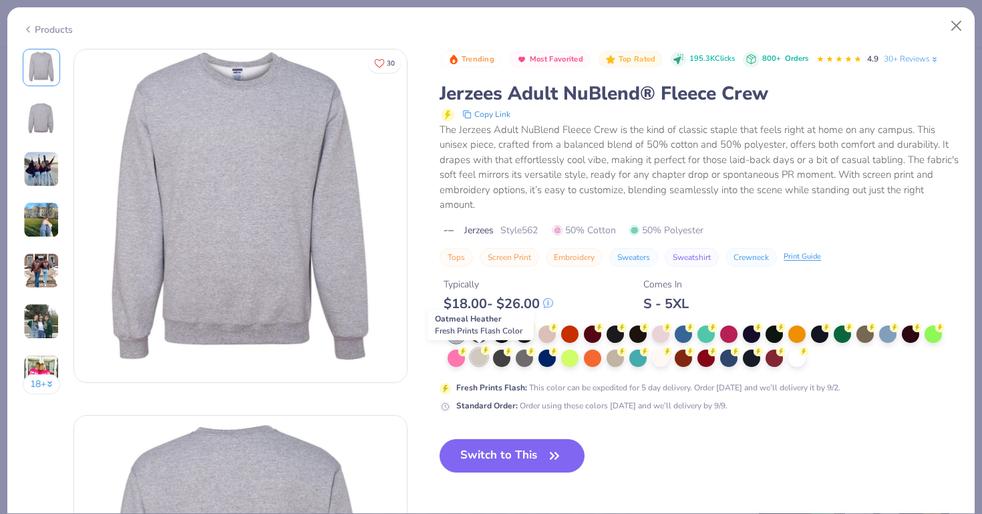
click at [475, 360] on div at bounding box center [478, 356] width 17 height 17
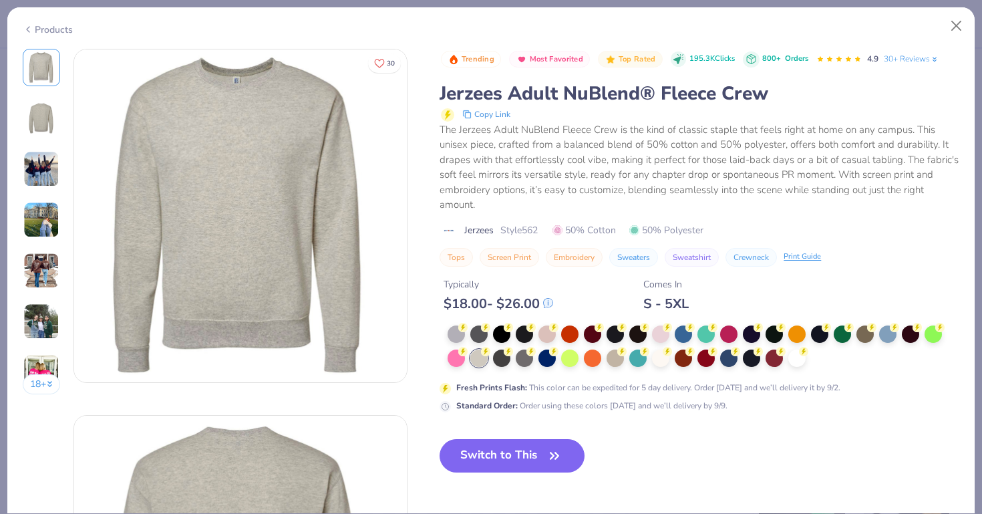
click at [49, 127] on img at bounding box center [41, 118] width 32 height 32
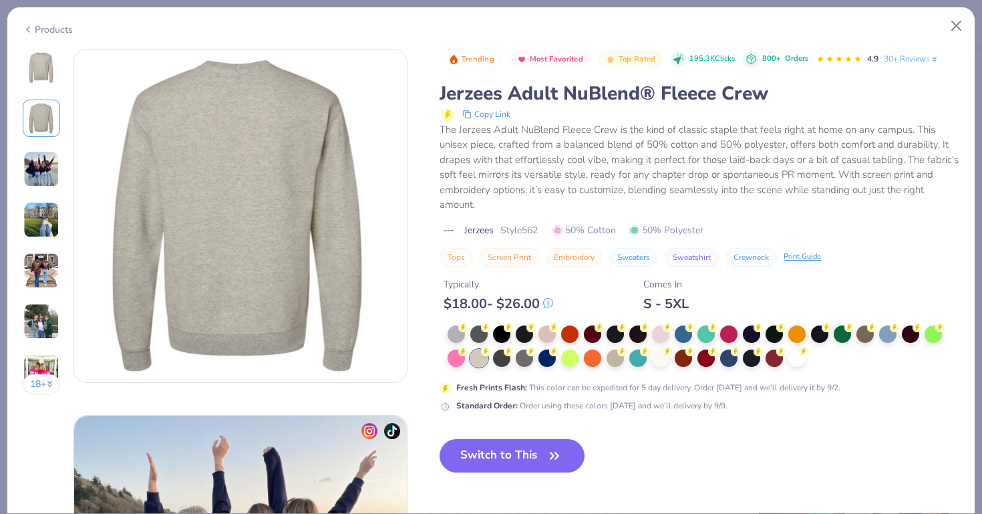
click at [38, 70] on img at bounding box center [41, 67] width 32 height 32
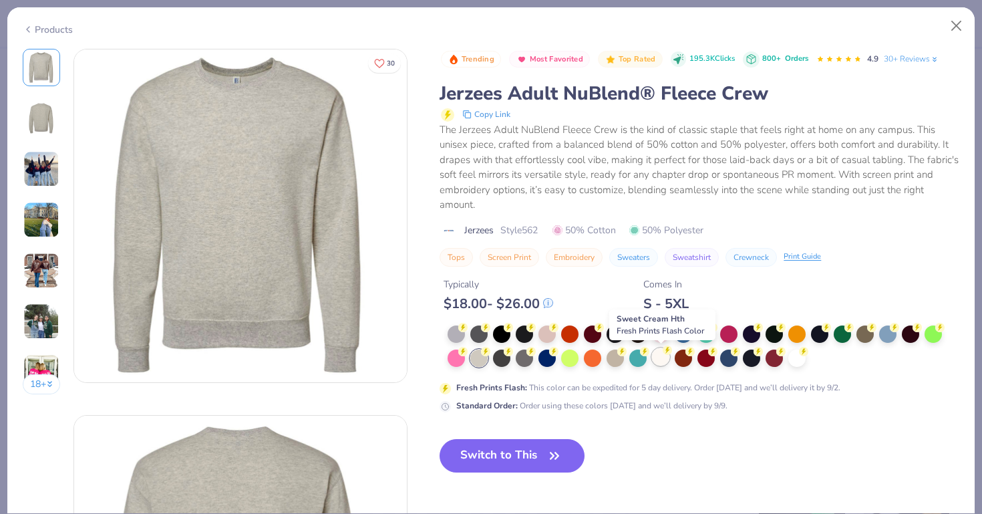
click at [661, 357] on div at bounding box center [660, 356] width 17 height 17
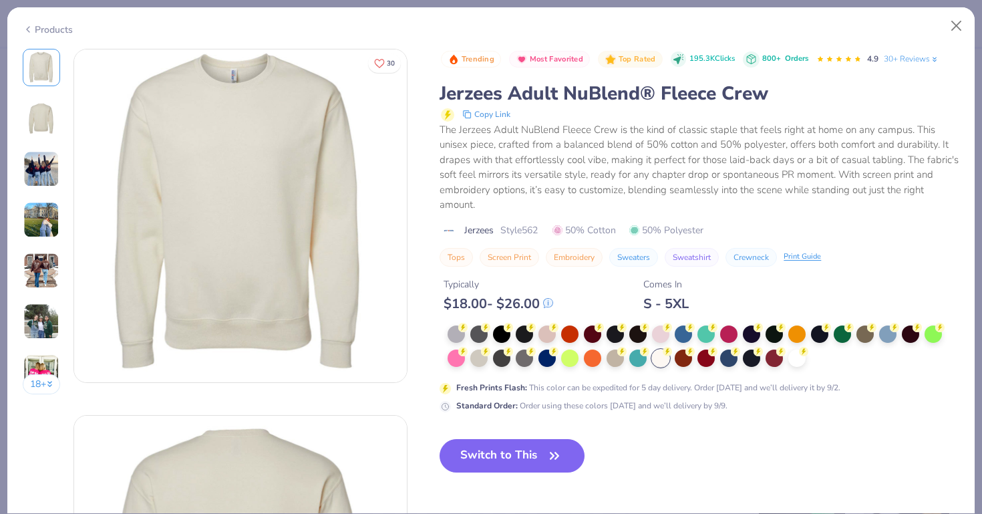
drag, startPoint x: 519, startPoint y: 464, endPoint x: 442, endPoint y: 247, distance: 230.5
click at [519, 464] on button "Switch to This" at bounding box center [512, 455] width 145 height 33
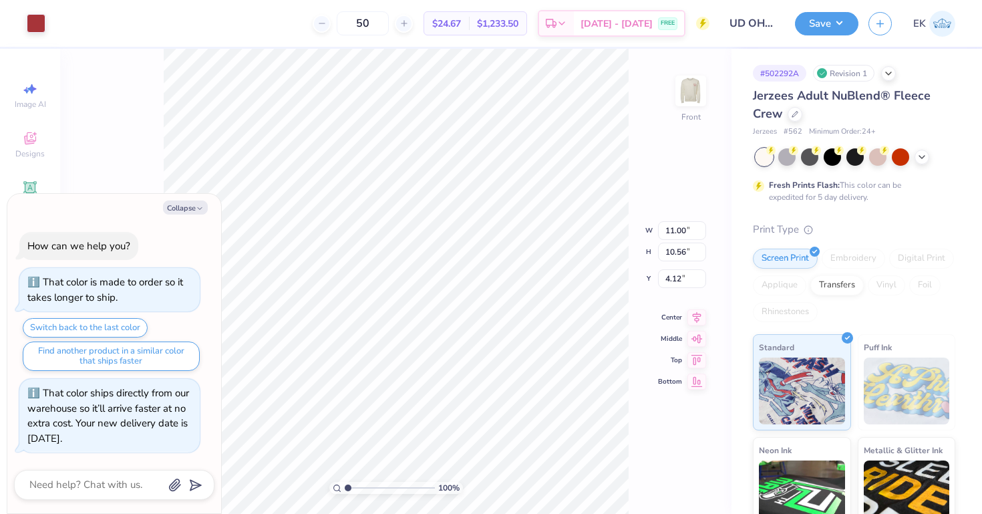
type textarea "x"
click at [689, 267] on input "4.11" at bounding box center [682, 268] width 48 height 19
type input "4"
type input "3"
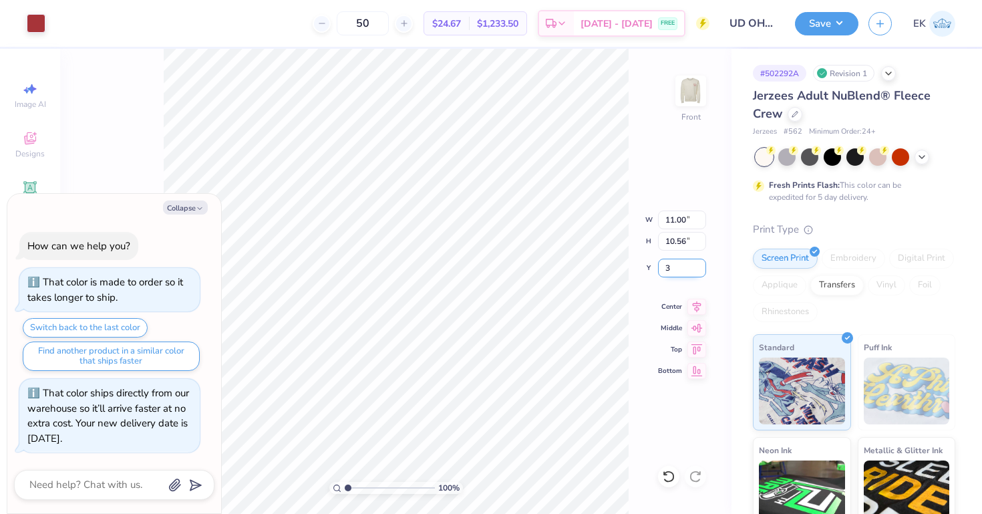
type textarea "x"
type input "3.00"
click at [696, 309] on icon at bounding box center [696, 305] width 19 height 16
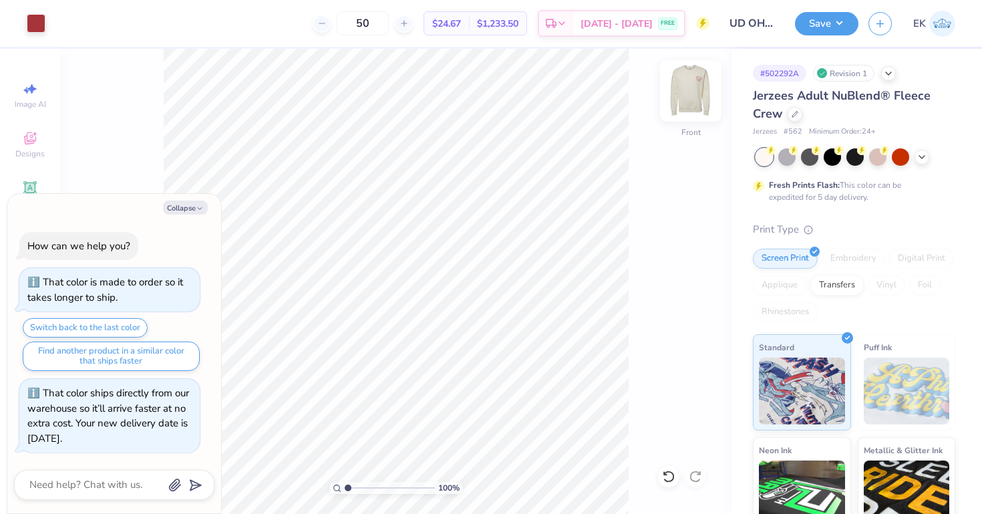
click at [694, 100] on img at bounding box center [690, 90] width 53 height 53
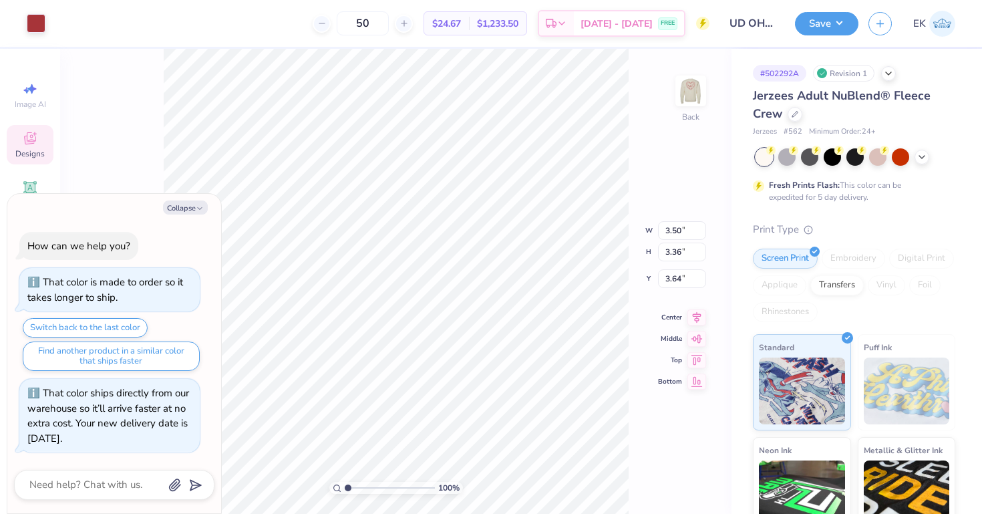
type textarea "x"
type input "3.00"
click at [817, 39] on div "Save EK" at bounding box center [888, 23] width 187 height 47
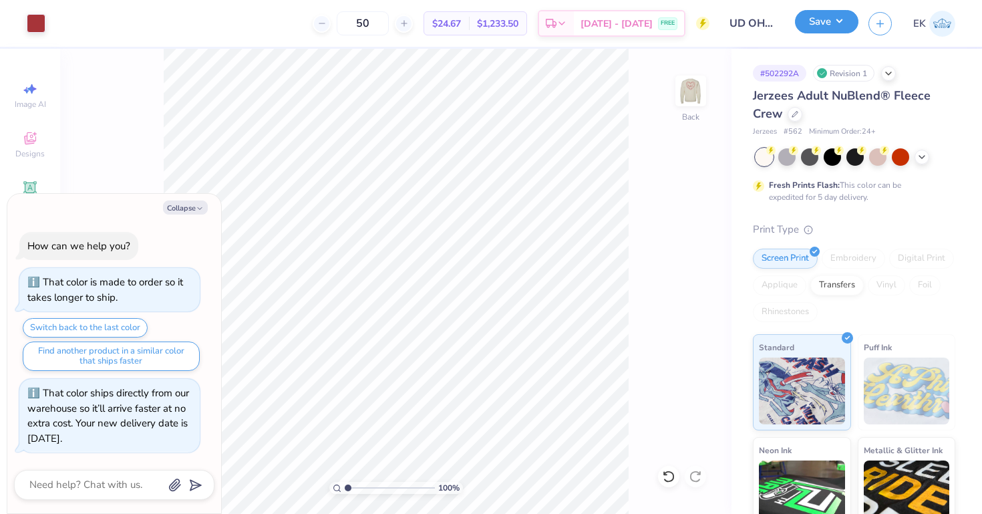
click at [826, 12] on button "Save" at bounding box center [826, 21] width 63 height 23
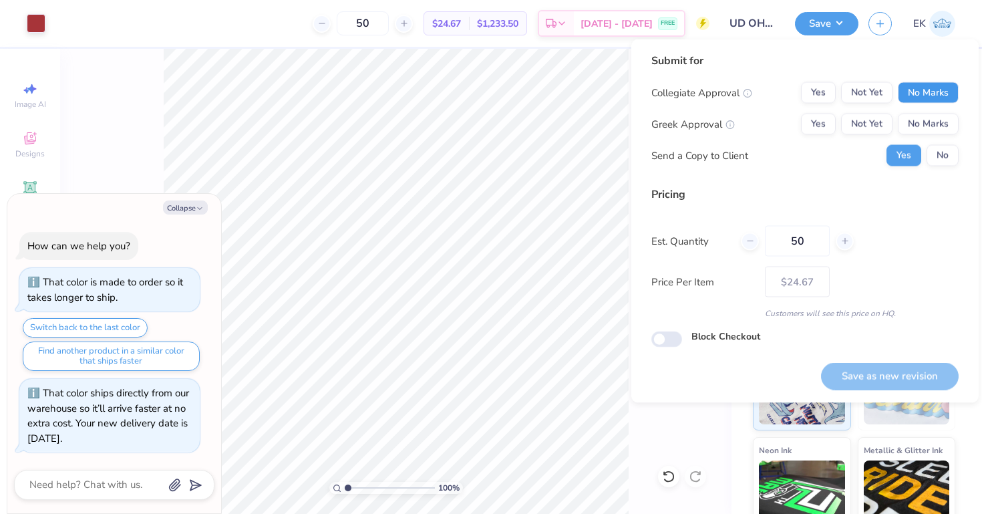
click at [922, 92] on button "No Marks" at bounding box center [928, 92] width 61 height 21
click at [929, 120] on button "No Marks" at bounding box center [928, 124] width 61 height 21
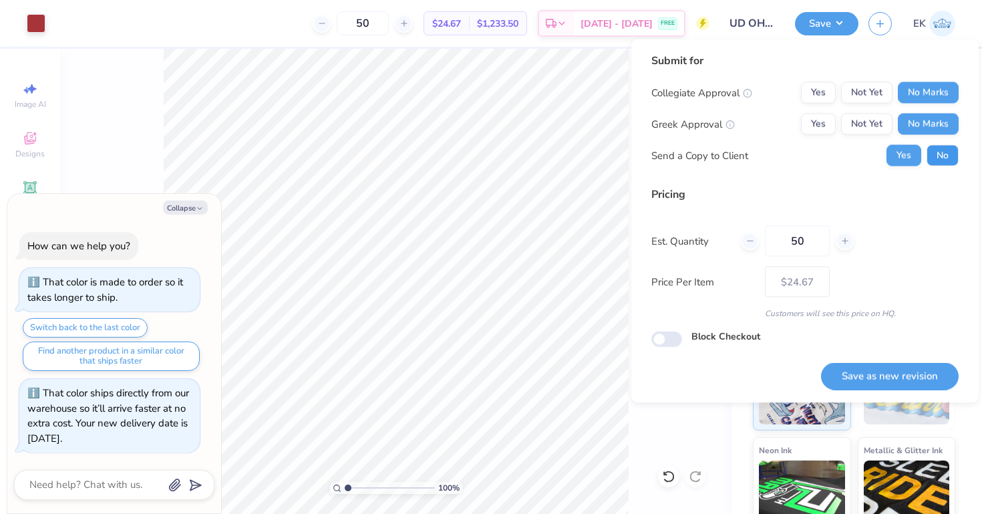
click at [936, 148] on button "No" at bounding box center [943, 155] width 32 height 21
type textarea "x"
click at [792, 239] on input "50" at bounding box center [797, 241] width 65 height 31
type input "15"
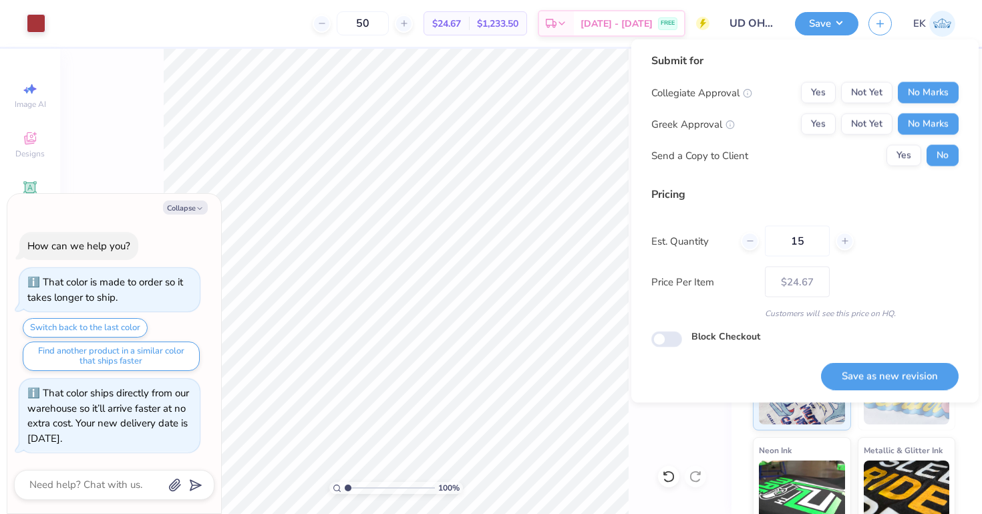
type input "15"
type input "$39.72"
type input "15"
click at [889, 374] on button "Save as new revision" at bounding box center [890, 375] width 138 height 27
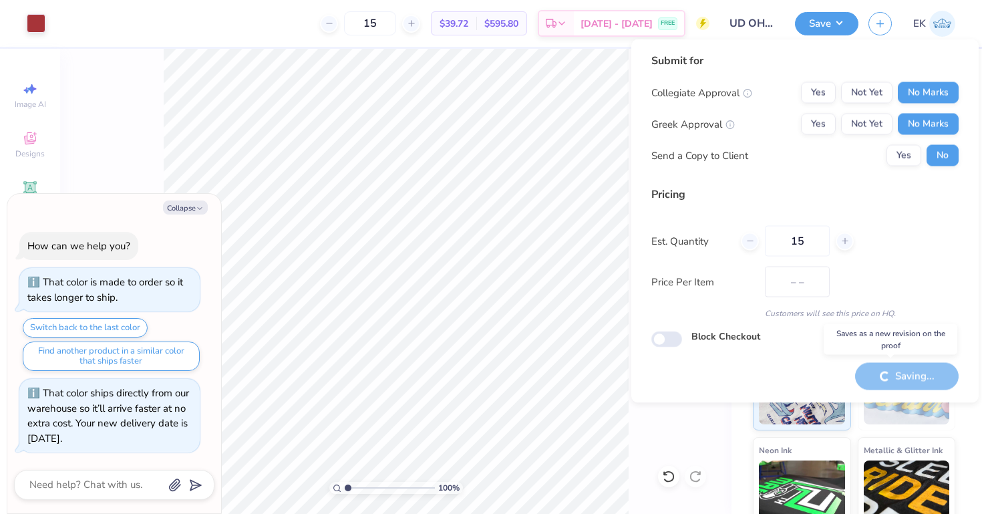
type input "$39.72"
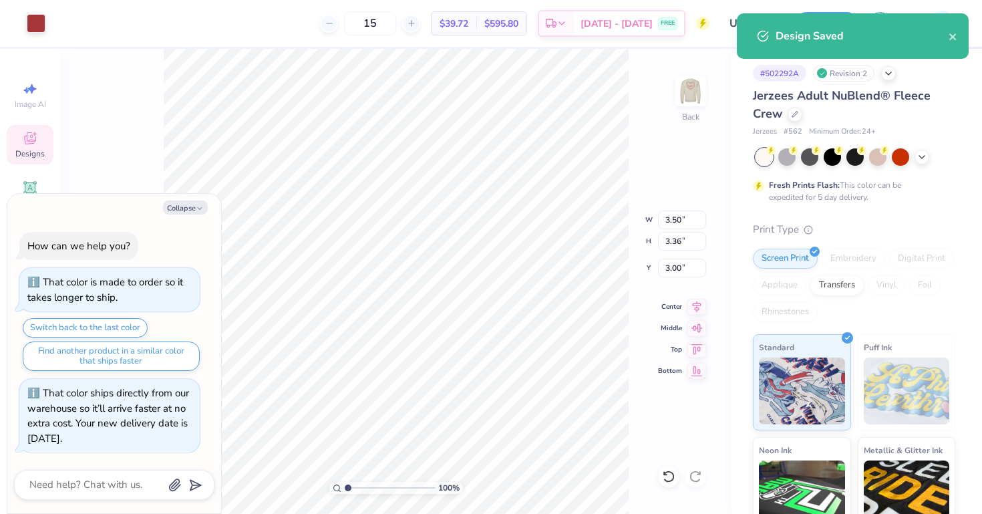
type textarea "x"
